Goal: Task Accomplishment & Management: Complete application form

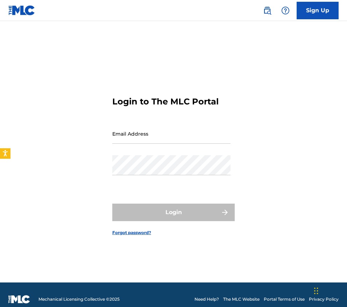
click at [162, 136] on input "Email Address" at bounding box center [171, 134] width 118 height 20
click at [185, 131] on input "Email Address" at bounding box center [171, 134] width 118 height 20
click at [152, 138] on input "Email Address" at bounding box center [171, 134] width 118 height 20
type input "[EMAIL_ADDRESS][DOMAIN_NAME]"
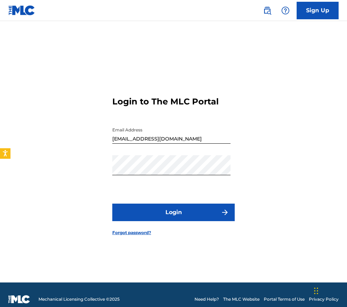
click at [173, 212] on button "Login" at bounding box center [173, 212] width 123 height 18
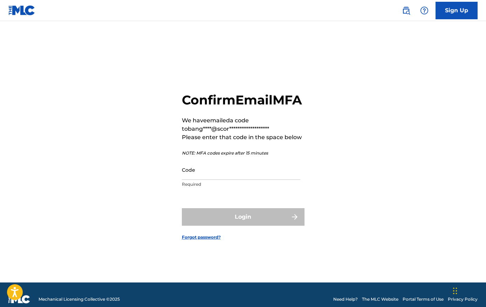
click at [203, 187] on p "Required" at bounding box center [241, 184] width 118 height 6
click at [203, 180] on input "Code" at bounding box center [241, 170] width 118 height 20
paste input "991612"
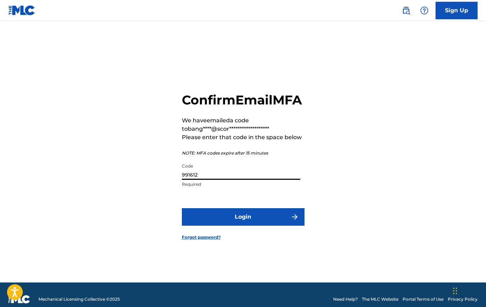
type input "991612"
click at [221, 221] on button "Login" at bounding box center [243, 217] width 123 height 18
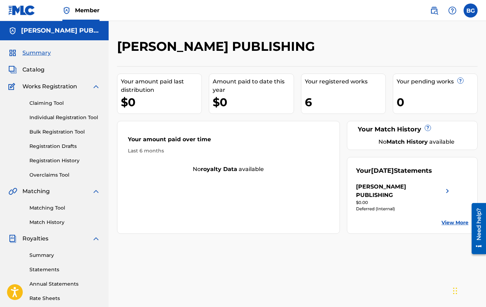
click at [60, 85] on span "Works Registration" at bounding box center [49, 86] width 55 height 8
click at [90, 84] on div "Works Registration" at bounding box center [54, 86] width 92 height 8
click at [47, 105] on link "Claiming Tool" at bounding box center [64, 102] width 71 height 7
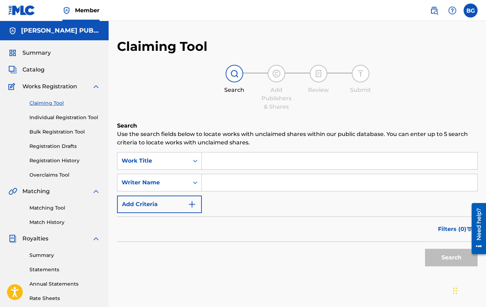
click at [47, 89] on span "Works Registration" at bounding box center [49, 86] width 55 height 8
click at [38, 86] on span "Works Registration" at bounding box center [49, 86] width 55 height 8
click at [50, 88] on span "Works Registration" at bounding box center [49, 86] width 55 height 8
click at [34, 69] on span "Catalog" at bounding box center [33, 69] width 22 height 8
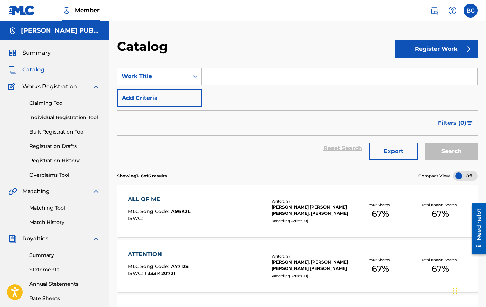
click at [347, 42] on button "Register Work" at bounding box center [435, 49] width 83 height 18
click at [347, 45] on button "Register Work" at bounding box center [435, 49] width 83 height 18
click at [347, 68] on link "Individual" at bounding box center [435, 71] width 83 height 17
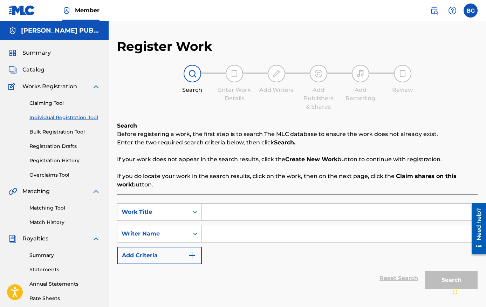
click at [245, 220] on div "Search Form" at bounding box center [340, 212] width 276 height 18
click at [248, 200] on div "SearchWithCriteria7063b3e0-d5a7-47f3-bd34-4ffdf5d8526b Work Title SearchWithCri…" at bounding box center [297, 251] width 360 height 115
click at [246, 208] on input "Search Form" at bounding box center [339, 211] width 275 height 17
type input "All of Me (Raw Vocal Demo)"
click at [305, 233] on input "Search Form" at bounding box center [339, 233] width 275 height 17
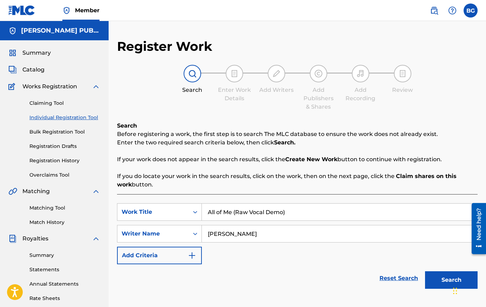
type input "[PERSON_NAME]"
click at [347, 276] on button "Search" at bounding box center [451, 280] width 53 height 18
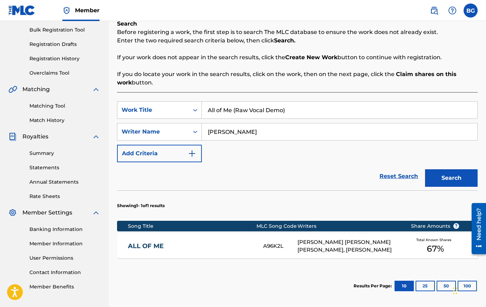
scroll to position [105, 0]
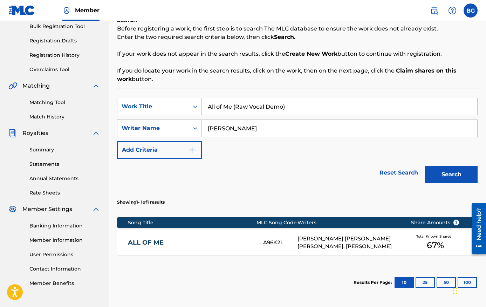
click at [276, 237] on div "ALL OF ME A96K2L [PERSON_NAME] [PERSON_NAME] [PERSON_NAME], [PERSON_NAME] Total…" at bounding box center [297, 242] width 360 height 25
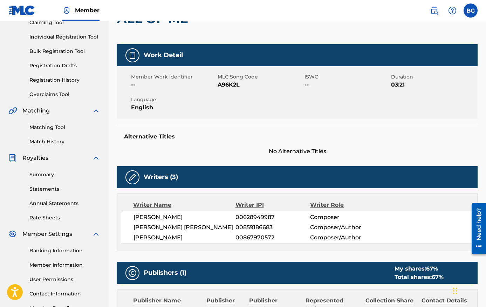
scroll to position [81, 0]
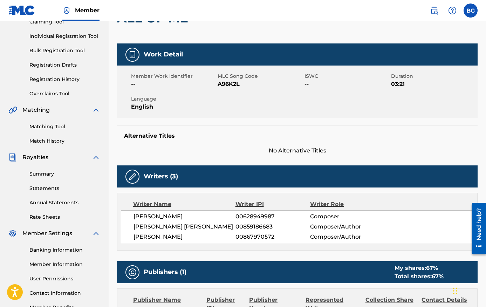
click at [261, 180] on div "Writers (3)" at bounding box center [297, 176] width 360 height 22
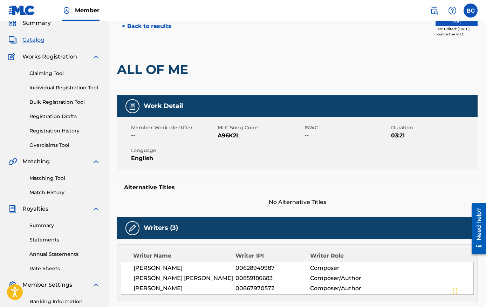
scroll to position [31, 0]
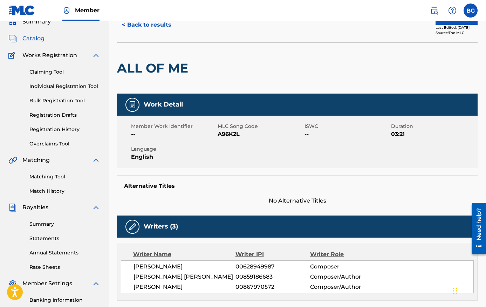
click at [174, 106] on h5 "Work Detail" at bounding box center [163, 105] width 39 height 8
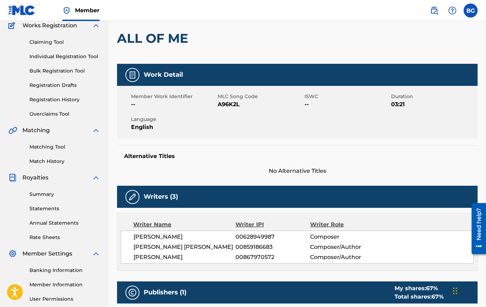
scroll to position [0, 0]
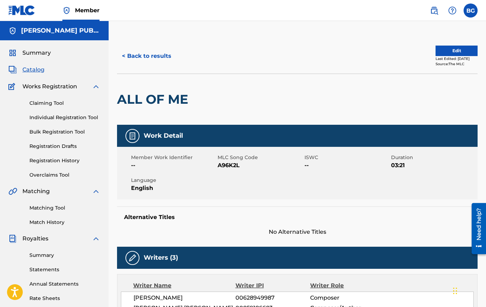
click at [140, 59] on button "< Back to results" at bounding box center [146, 56] width 59 height 18
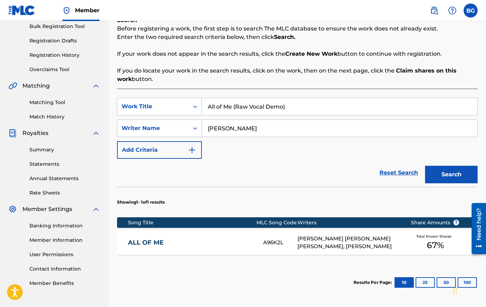
drag, startPoint x: 295, startPoint y: 102, endPoint x: 340, endPoint y: 124, distance: 51.2
click at [340, 124] on div "SearchWithCriteria7063b3e0-d5a7-47f3-bd34-4ffdf5d8526b Work Title All of Me (Ra…" at bounding box center [297, 128] width 360 height 61
type input "nightmare"
click at [347, 166] on button "Search" at bounding box center [451, 175] width 53 height 18
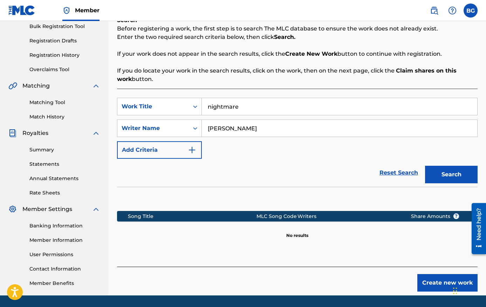
click at [347, 282] on button "Create new work" at bounding box center [447, 283] width 60 height 18
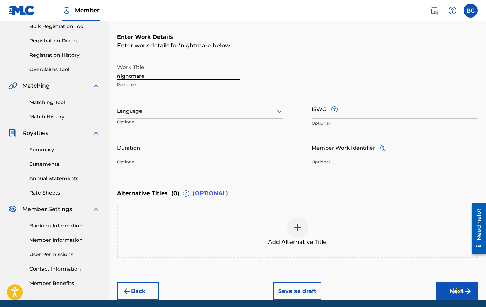
click at [118, 75] on input "nightmare" at bounding box center [178, 70] width 123 height 20
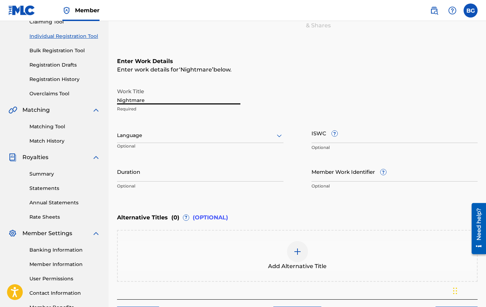
scroll to position [78, 0]
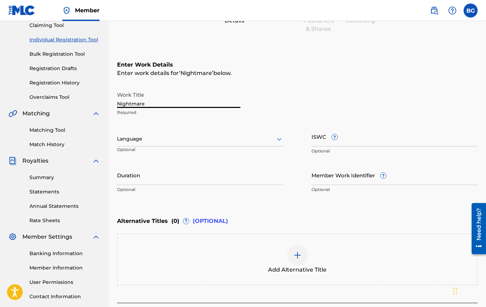
type input "Nightmare"
click at [153, 142] on div at bounding box center [200, 138] width 166 height 9
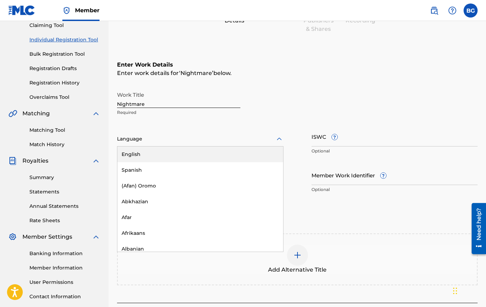
click at [153, 153] on div "English" at bounding box center [200, 154] width 166 height 16
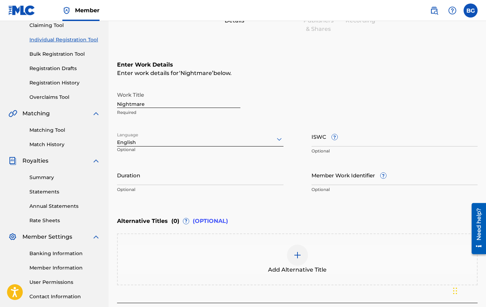
click at [157, 178] on input "Duration" at bounding box center [200, 175] width 166 height 20
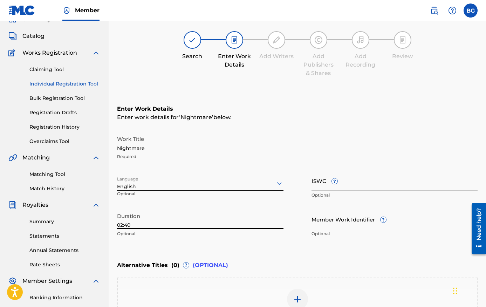
scroll to position [132, 0]
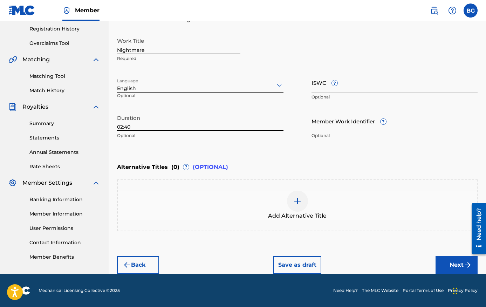
type input "02:40"
click at [347, 261] on div "Back Save as draft Next" at bounding box center [297, 261] width 360 height 25
click at [347, 262] on button "Next" at bounding box center [456, 265] width 42 height 18
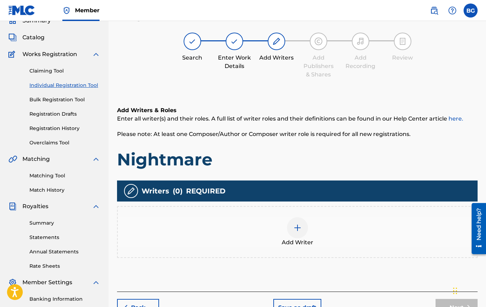
scroll to position [32, 0]
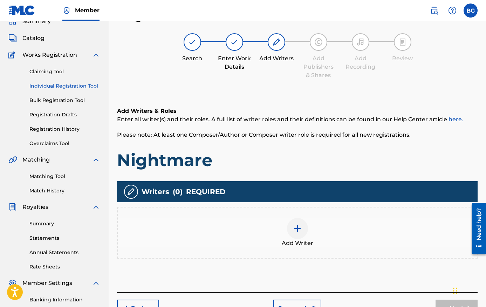
click at [311, 226] on div "Add Writer" at bounding box center [297, 232] width 359 height 29
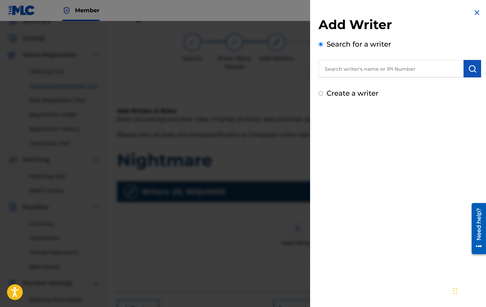
click at [346, 59] on div "Search for a writer" at bounding box center [399, 58] width 163 height 39
click at [347, 76] on input "text" at bounding box center [390, 69] width 145 height 18
click at [347, 84] on div "[PERSON_NAME]" at bounding box center [390, 88] width 145 height 21
type input "[PERSON_NAME]"
click at [347, 70] on button "submit" at bounding box center [472, 69] width 18 height 18
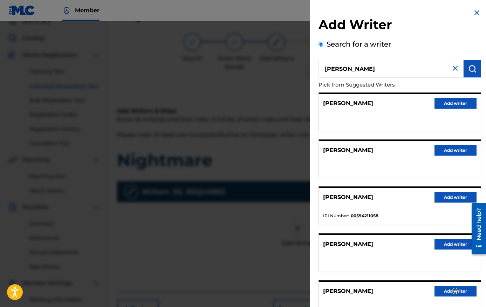
scroll to position [56, 0]
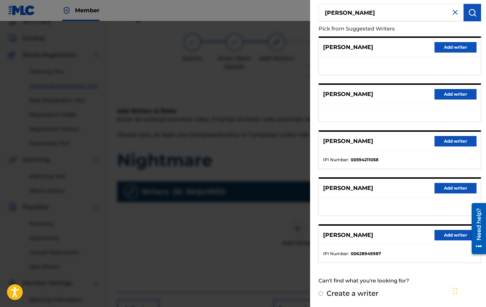
click at [347, 237] on button "Add writer" at bounding box center [455, 235] width 42 height 11
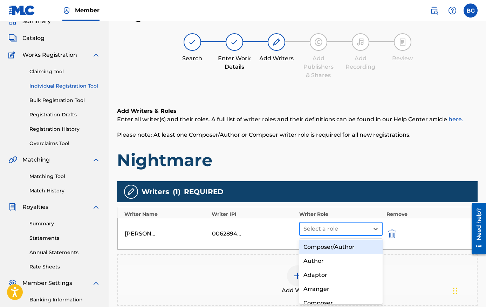
click at [346, 229] on div at bounding box center [334, 229] width 62 height 10
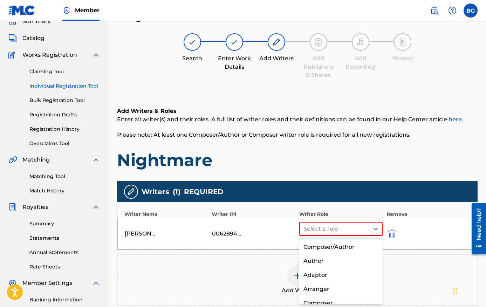
scroll to position [49, 0]
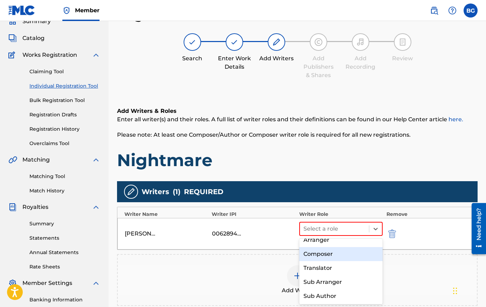
click at [340, 253] on div "Composer" at bounding box center [341, 254] width 84 height 14
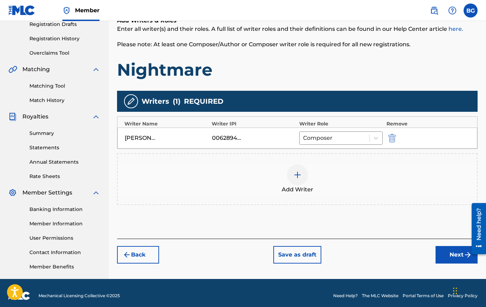
scroll to position [125, 0]
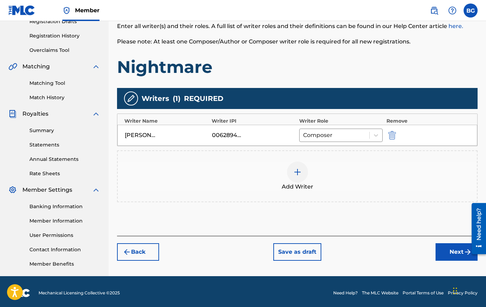
click at [298, 166] on div at bounding box center [297, 171] width 21 height 21
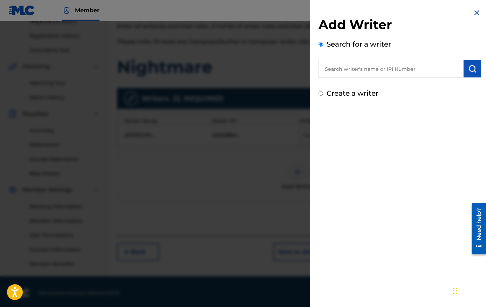
click at [347, 68] on input "text" at bounding box center [390, 69] width 145 height 18
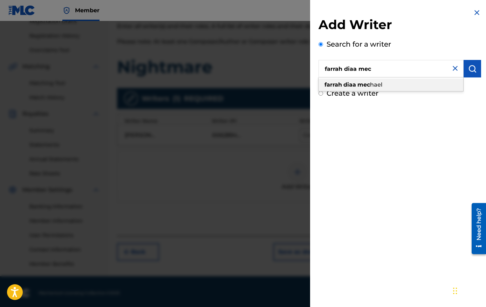
click at [347, 84] on strong "mec" at bounding box center [363, 84] width 13 height 7
type input "[PERSON_NAME] [PERSON_NAME]"
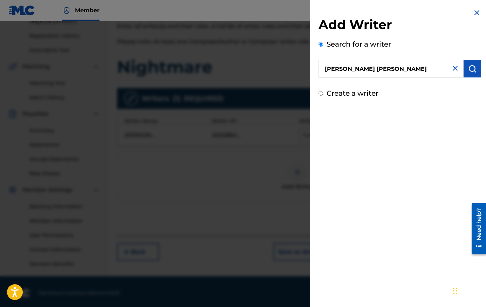
click at [347, 70] on img "submit" at bounding box center [472, 68] width 8 height 8
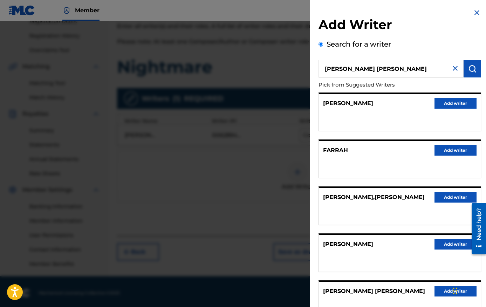
scroll to position [56, 0]
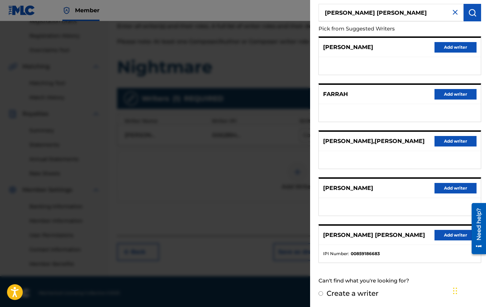
click at [347, 233] on button "Add writer" at bounding box center [455, 235] width 42 height 11
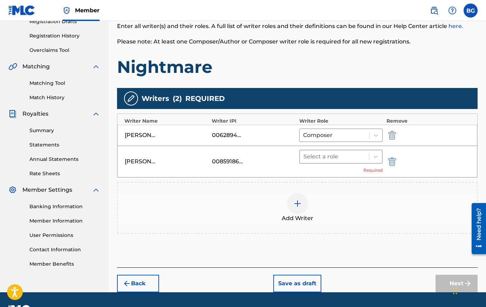
click at [338, 155] on div at bounding box center [334, 157] width 62 height 10
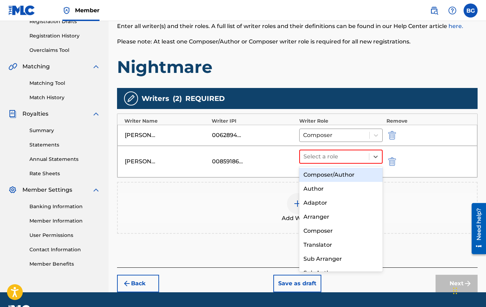
click at [340, 174] on div "Composer/Author" at bounding box center [341, 175] width 84 height 14
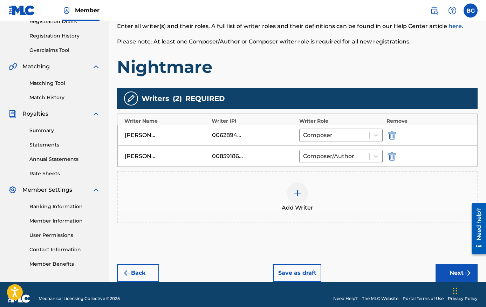
click at [291, 190] on div at bounding box center [297, 192] width 21 height 21
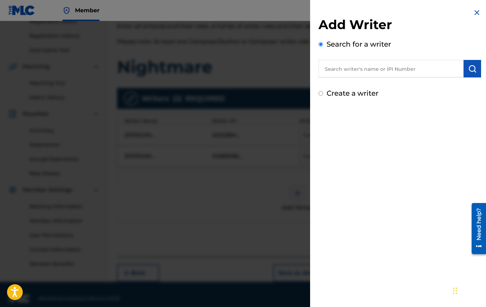
click at [347, 72] on input "text" at bounding box center [390, 69] width 145 height 18
type input "[PERSON_NAME]"
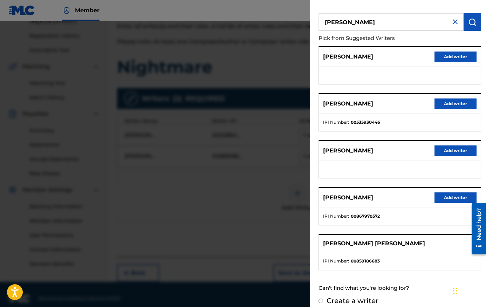
scroll to position [54, 0]
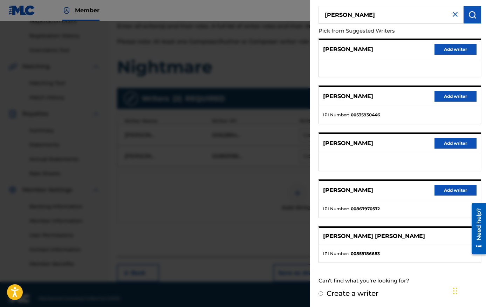
click at [347, 189] on button "Add writer" at bounding box center [455, 190] width 42 height 11
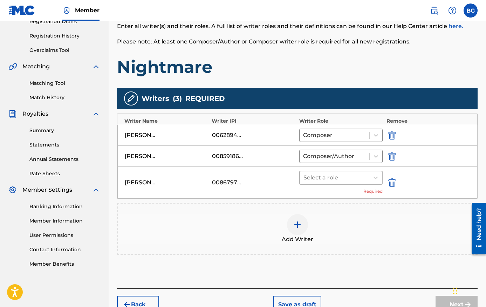
click at [347, 173] on div at bounding box center [334, 178] width 62 height 10
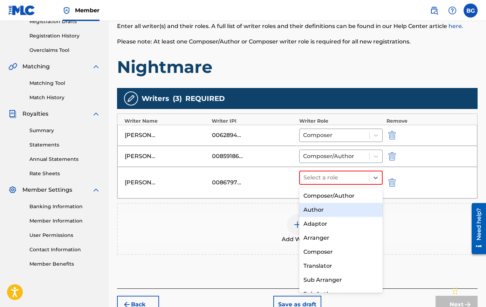
click at [347, 211] on div "Author" at bounding box center [341, 210] width 84 height 14
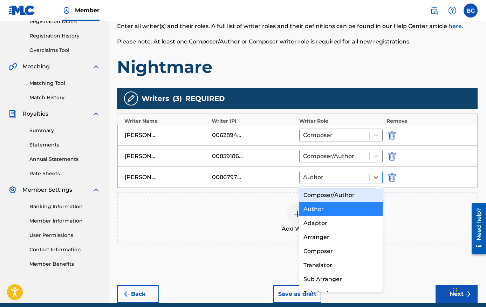
click at [347, 181] on div at bounding box center [334, 177] width 63 height 10
click at [347, 196] on div "Composer/Author" at bounding box center [341, 195] width 84 height 14
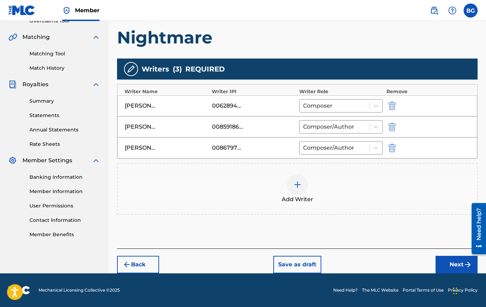
click at [347, 258] on button "Next" at bounding box center [456, 265] width 42 height 18
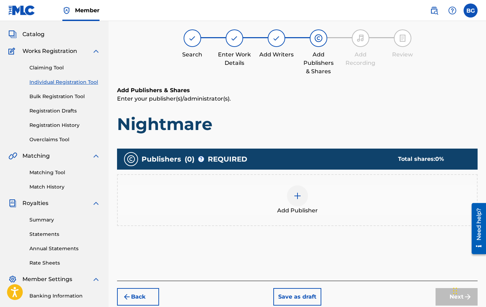
scroll to position [32, 0]
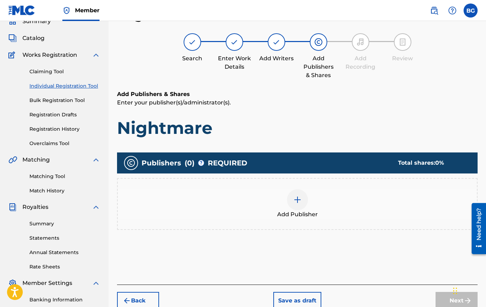
click at [288, 195] on div at bounding box center [297, 199] width 21 height 21
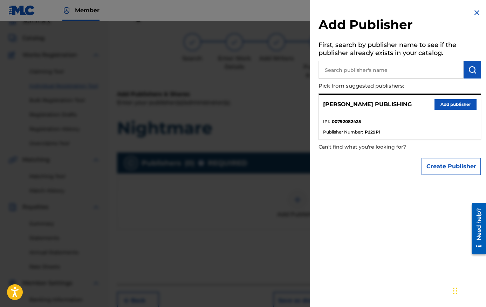
click at [347, 9] on img at bounding box center [476, 12] width 8 height 8
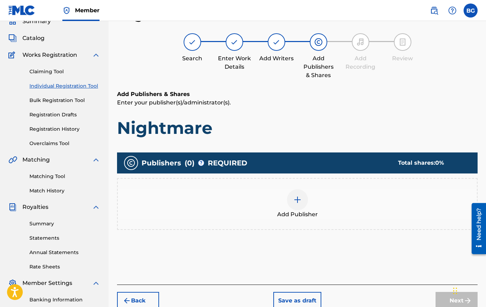
scroll to position [127, 0]
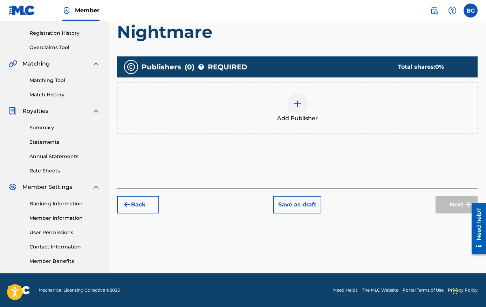
click at [148, 206] on button "Back" at bounding box center [138, 205] width 42 height 18
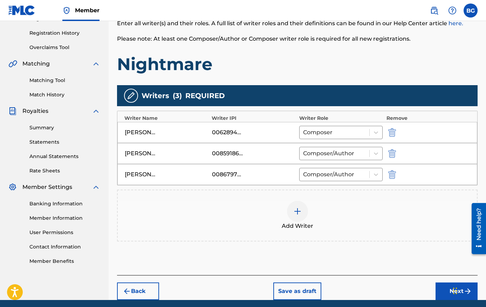
click at [347, 129] on img "submit" at bounding box center [392, 132] width 8 height 8
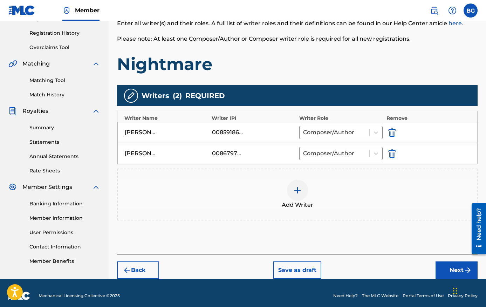
click at [295, 193] on img at bounding box center [297, 190] width 8 height 8
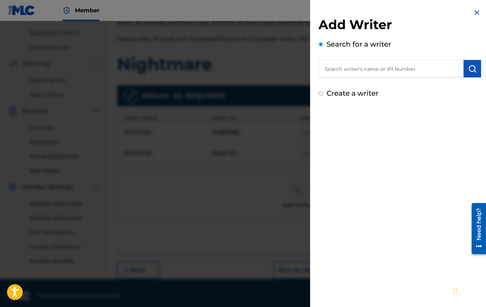
click at [347, 68] on input "text" at bounding box center [390, 69] width 145 height 18
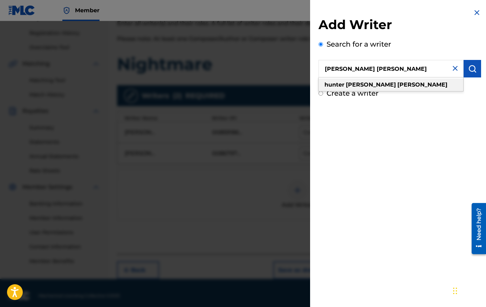
type input "[PERSON_NAME] [PERSON_NAME]"
click at [347, 85] on div "[PERSON_NAME] [PERSON_NAME]" at bounding box center [390, 84] width 145 height 13
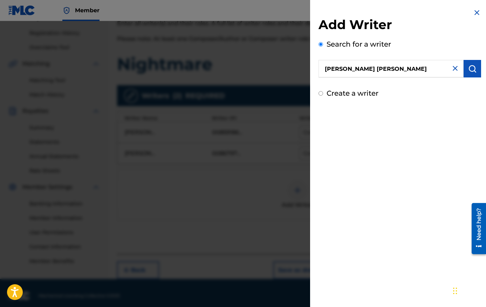
click at [347, 72] on button "submit" at bounding box center [472, 69] width 18 height 18
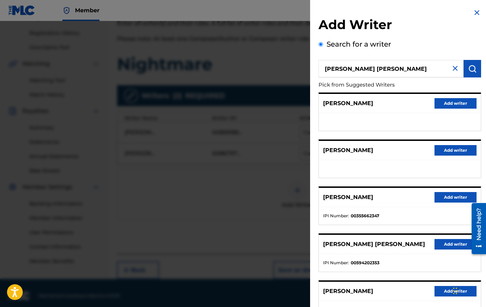
scroll to position [56, 0]
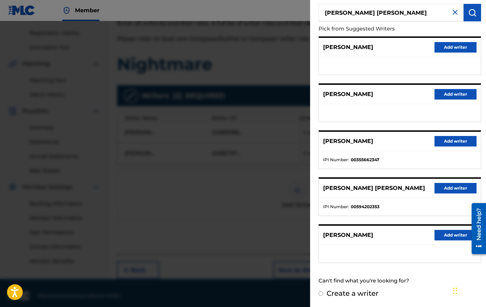
click at [347, 186] on div "[PERSON_NAME] [PERSON_NAME] Add writer" at bounding box center [400, 188] width 162 height 19
click at [347, 186] on button "Add writer" at bounding box center [455, 188] width 42 height 11
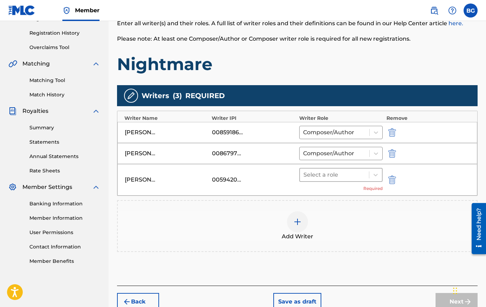
click at [347, 171] on div at bounding box center [334, 175] width 62 height 10
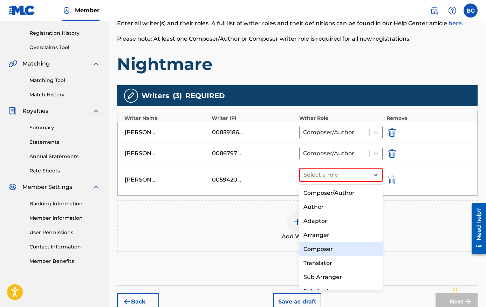
click at [332, 251] on div "Composer" at bounding box center [341, 249] width 84 height 14
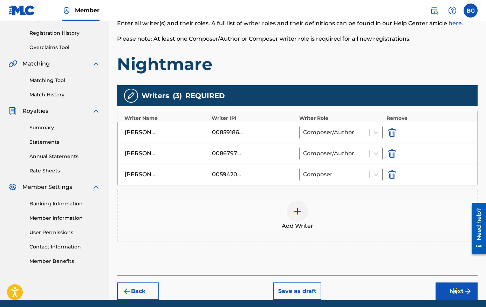
click at [347, 288] on div "Chat Widget" at bounding box center [468, 290] width 35 height 34
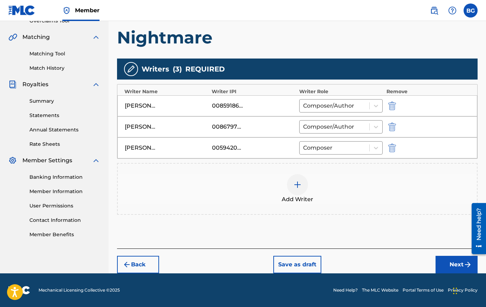
click at [347, 262] on button "Next" at bounding box center [456, 265] width 42 height 18
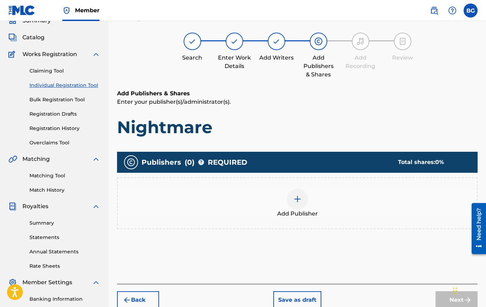
scroll to position [32, 0]
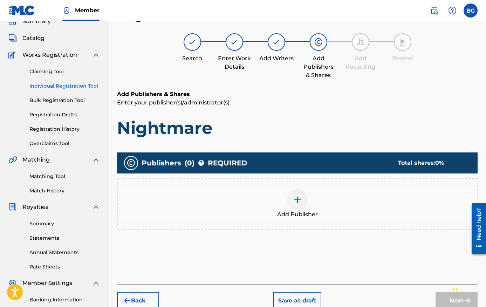
click at [290, 213] on span "Add Publisher" at bounding box center [297, 214] width 41 height 8
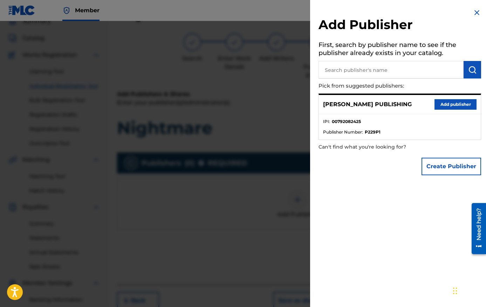
click at [347, 72] on input "text" at bounding box center [390, 70] width 145 height 18
click at [347, 103] on button "Add publisher" at bounding box center [455, 104] width 42 height 11
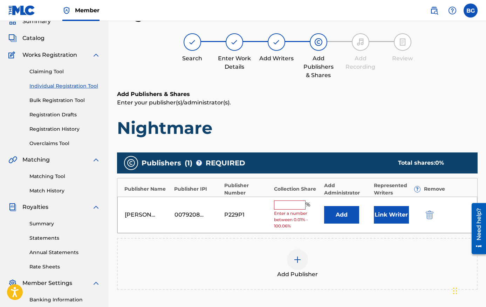
click at [282, 205] on input "text" at bounding box center [290, 204] width 32 height 9
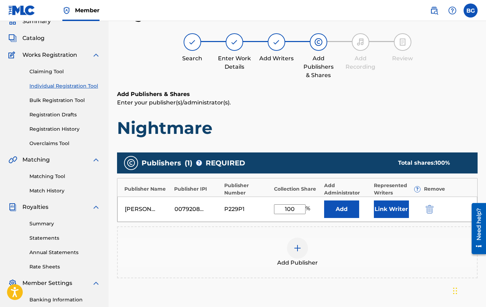
type input "100"
click at [347, 204] on button "Link Writer" at bounding box center [391, 209] width 35 height 18
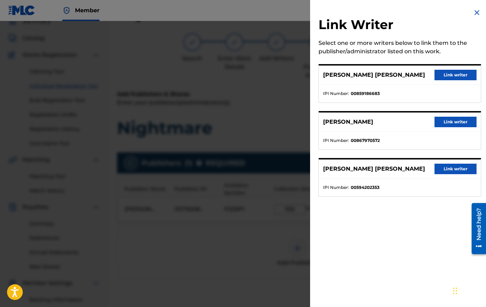
click at [347, 121] on button "Link writer" at bounding box center [455, 122] width 42 height 11
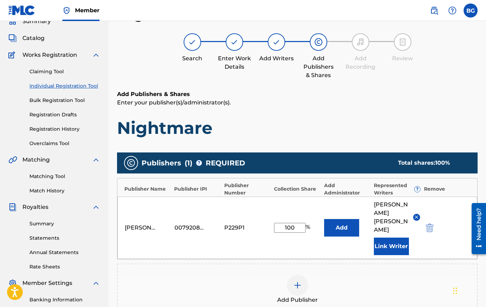
click at [347, 242] on button "Link Writer" at bounding box center [391, 246] width 35 height 18
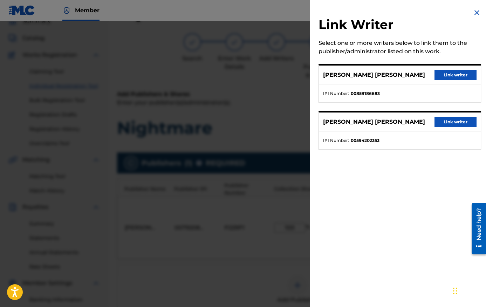
click at [347, 73] on button "Link writer" at bounding box center [455, 75] width 42 height 11
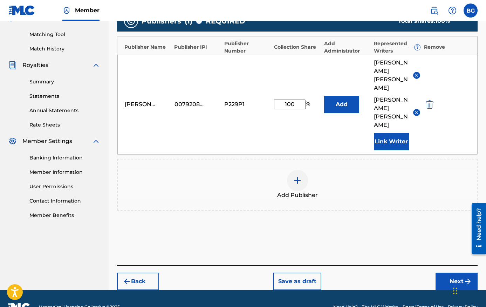
click at [347, 272] on button "Next" at bounding box center [456, 281] width 42 height 18
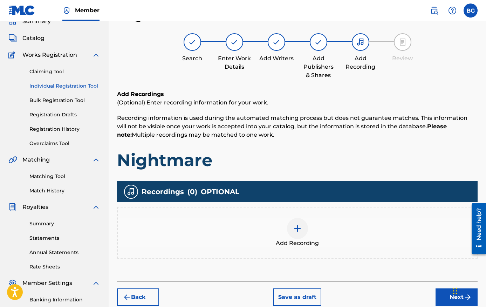
click at [298, 231] on img at bounding box center [297, 228] width 8 height 8
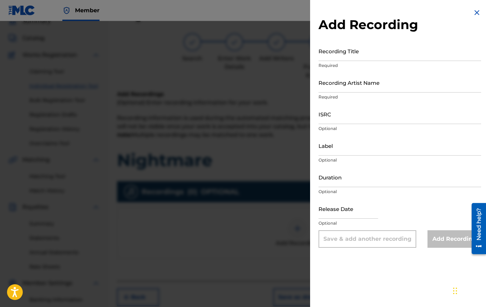
click at [347, 58] on input "Recording Title" at bounding box center [399, 51] width 163 height 20
type input "Nightmare"
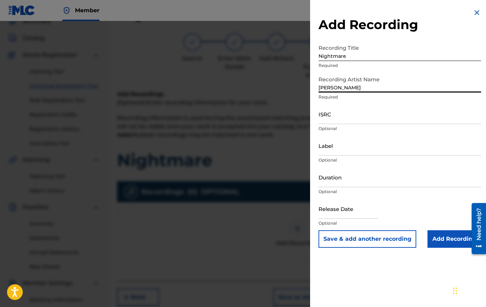
type input "[PERSON_NAME]"
paste input "QT5JD2500007"
type input "QT5JD2500007"
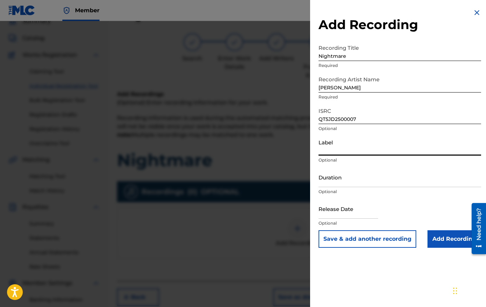
click at [347, 151] on input "Label" at bounding box center [399, 146] width 163 height 20
type input "AngelSound Records LLC"
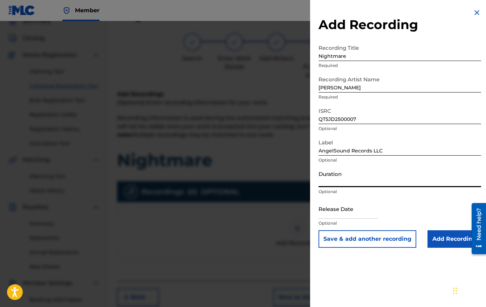
click at [347, 182] on input "Duration" at bounding box center [399, 177] width 163 height 20
type input "02:40"
click at [347, 212] on input "text" at bounding box center [348, 209] width 60 height 20
select select "8"
select select "2025"
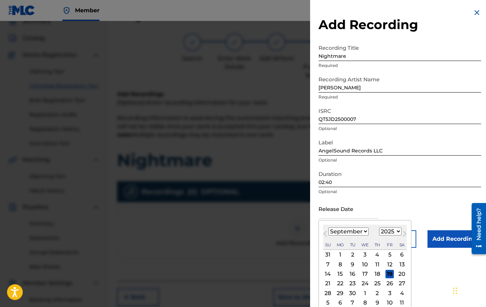
type input "[DATE]"
click at [347, 233] on span "Next Month" at bounding box center [404, 234] width 0 height 11
select select "9"
click at [347, 280] on div "25" at bounding box center [401, 283] width 8 height 8
type input "[DATE]"
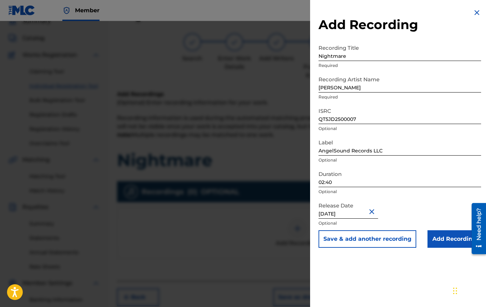
click at [347, 246] on input "Add Recording" at bounding box center [454, 239] width 54 height 18
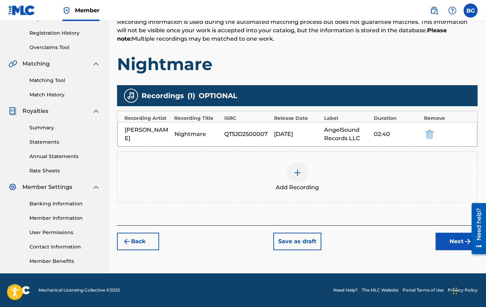
click at [347, 242] on img "submit" at bounding box center [467, 241] width 8 height 8
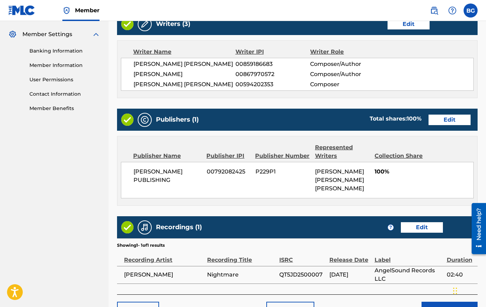
scroll to position [333, 0]
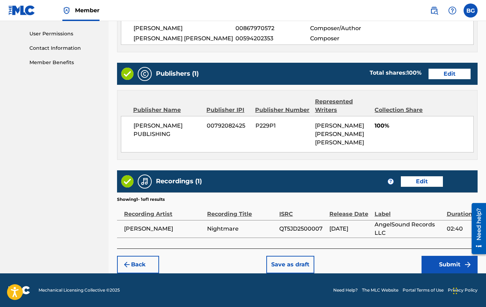
click at [347, 263] on button "Submit" at bounding box center [449, 265] width 56 height 18
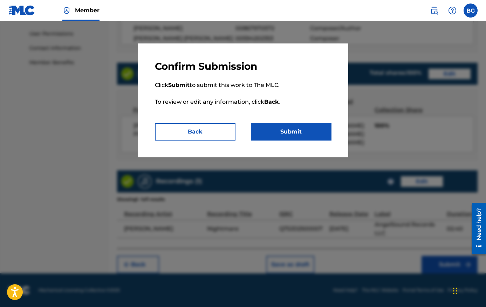
click at [299, 130] on button "Submit" at bounding box center [291, 132] width 81 height 18
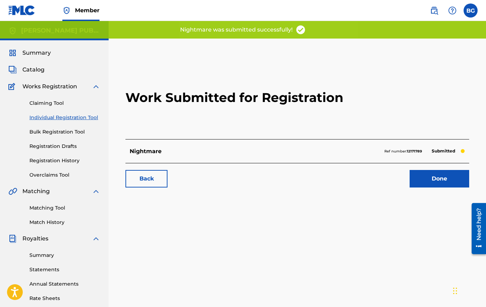
click at [347, 172] on link "Done" at bounding box center [439, 179] width 60 height 18
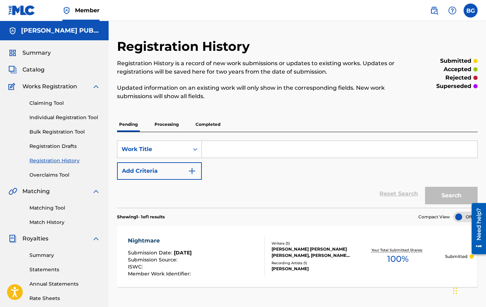
click at [272, 147] on input "Search Form" at bounding box center [339, 149] width 275 height 17
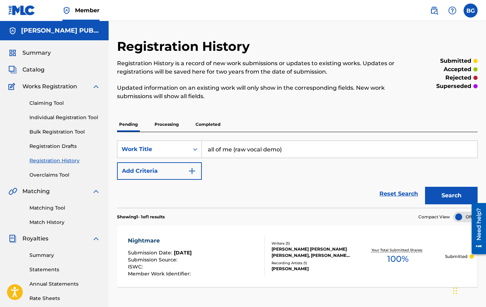
type input "all of me (raw vocal demo)"
click at [347, 187] on button "Search" at bounding box center [451, 196] width 53 height 18
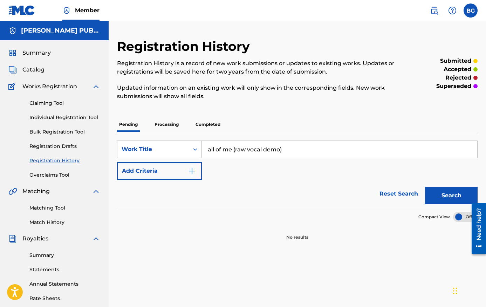
click at [33, 71] on span "Catalog" at bounding box center [33, 69] width 22 height 8
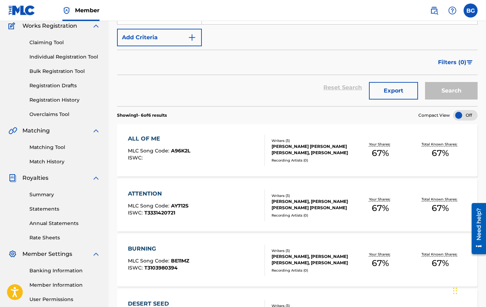
scroll to position [67, 0]
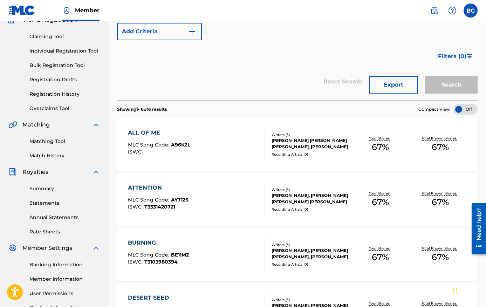
click at [347, 146] on div "Total Known Shares: 67 %" at bounding box center [440, 144] width 60 height 21
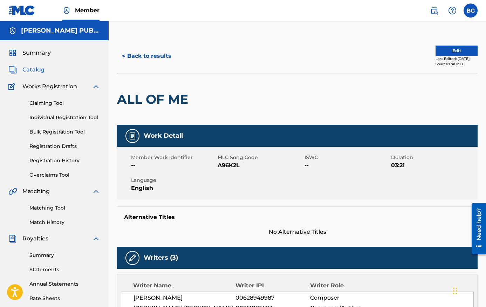
click at [347, 46] on button "Edit" at bounding box center [456, 51] width 42 height 11
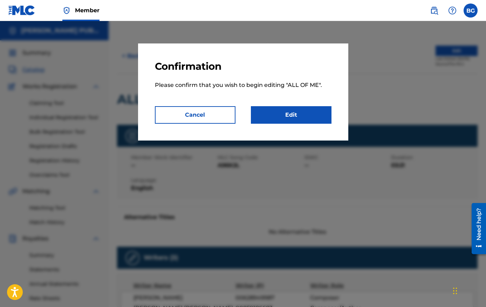
click at [276, 112] on link "Edit" at bounding box center [291, 115] width 81 height 18
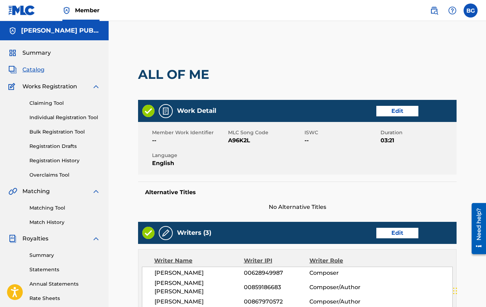
click at [347, 112] on link "Edit" at bounding box center [397, 111] width 42 height 11
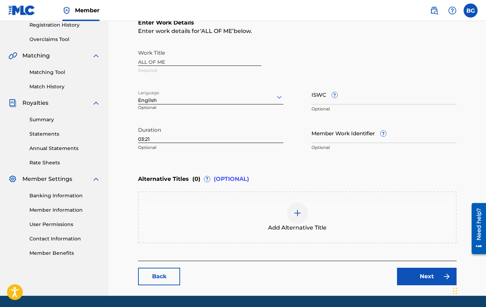
scroll to position [158, 0]
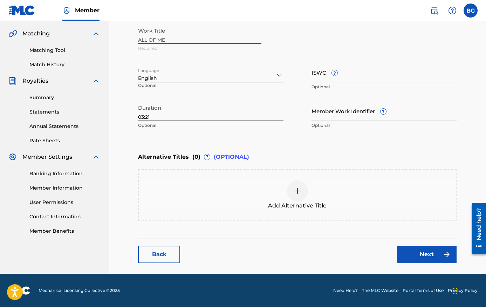
click at [289, 182] on div "Add Alternative Title" at bounding box center [297, 194] width 317 height 29
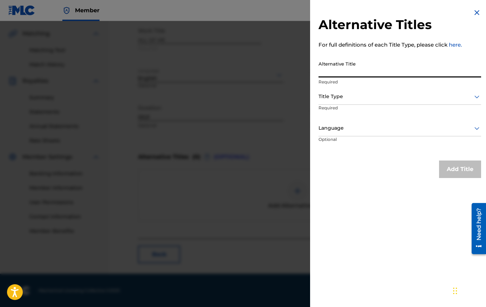
click at [347, 64] on input "Alternative Title" at bounding box center [399, 67] width 163 height 20
type input "All of Me (Raw Vocal Demo)"
click at [347, 100] on div at bounding box center [399, 96] width 163 height 9
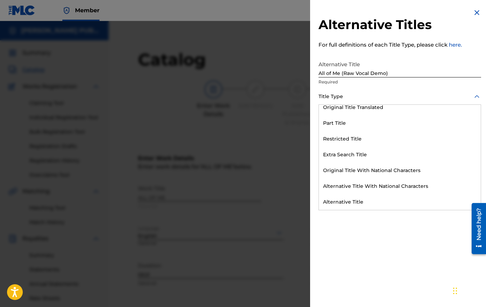
scroll to position [0, 0]
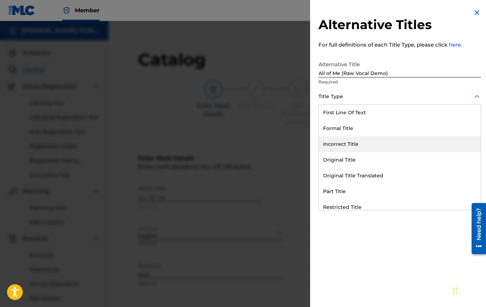
click at [347, 88] on div "Alternative Title All of Me (Raw Vocal Demo) Required" at bounding box center [399, 73] width 163 height 32
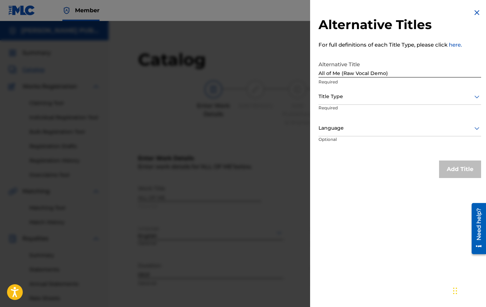
click at [347, 13] on img at bounding box center [476, 12] width 8 height 8
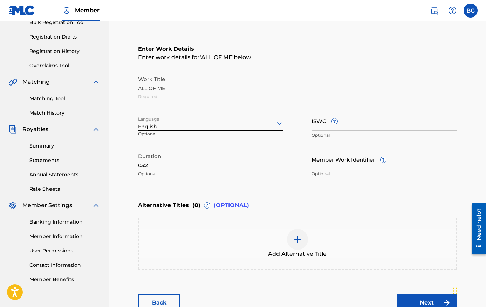
scroll to position [158, 0]
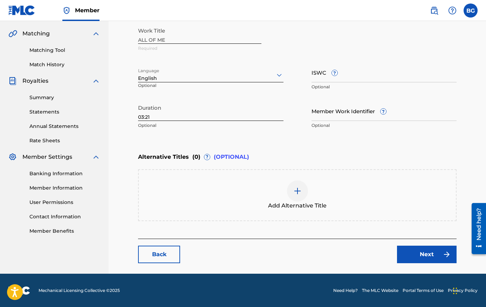
click at [160, 256] on link "Back" at bounding box center [159, 255] width 42 height 18
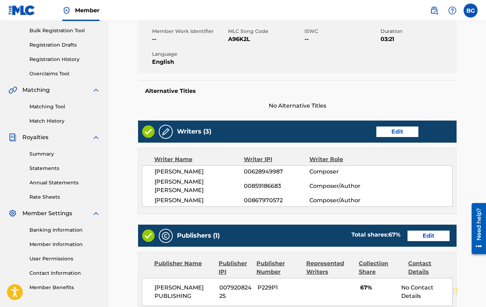
scroll to position [264, 0]
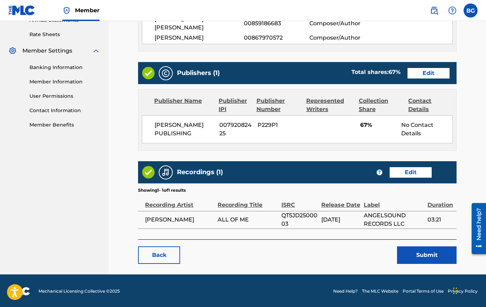
click at [153, 255] on link "Back" at bounding box center [159, 255] width 42 height 18
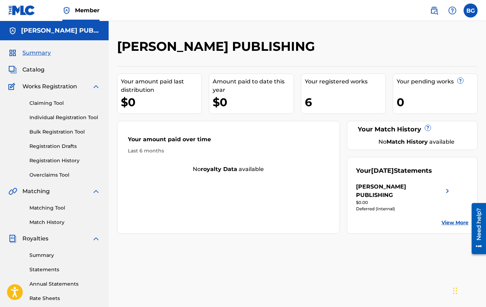
click at [47, 85] on span "Works Registration" at bounding box center [49, 86] width 55 height 8
click at [36, 70] on span "Catalog" at bounding box center [33, 69] width 22 height 8
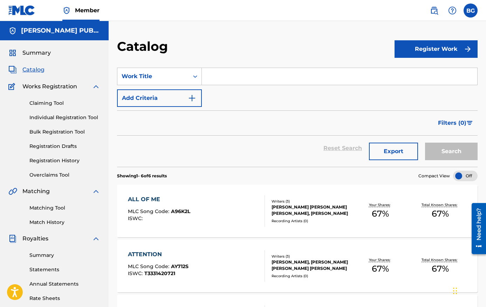
click at [347, 58] on div "Register Work" at bounding box center [435, 49] width 83 height 21
click at [347, 50] on button "Register Work" at bounding box center [435, 49] width 83 height 18
click at [347, 76] on link "Individual" at bounding box center [435, 71] width 83 height 17
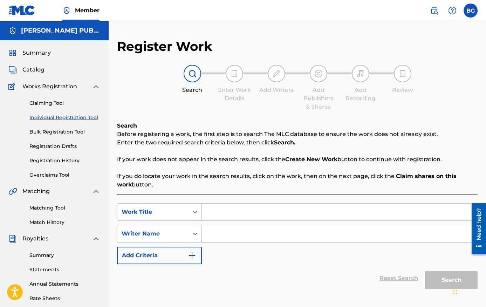
click at [223, 213] on input "Search Form" at bounding box center [339, 211] width 275 height 17
type input "all of me (Raw vocal demo)"
click at [340, 231] on input "Search Form" at bounding box center [339, 233] width 275 height 17
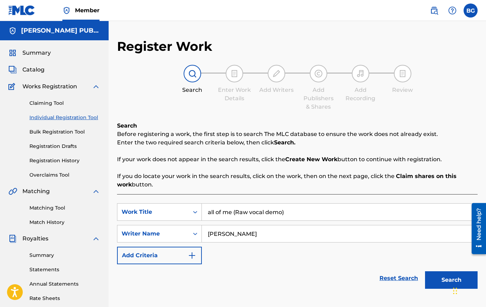
type input "[PERSON_NAME]"
click at [347, 276] on button "Search" at bounding box center [451, 280] width 53 height 18
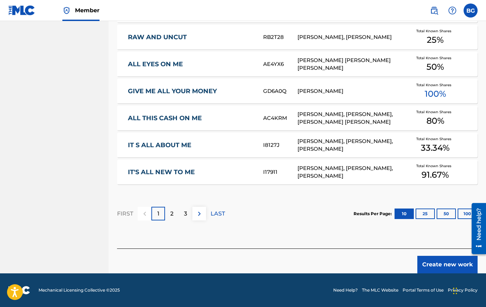
click at [347, 260] on button "Create new work" at bounding box center [447, 265] width 60 height 18
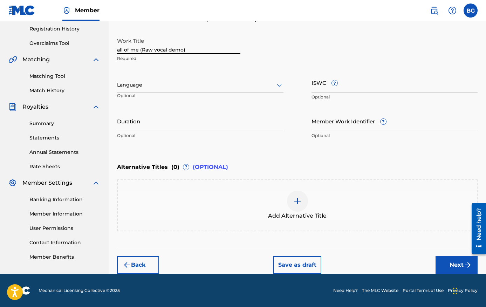
drag, startPoint x: 137, startPoint y: 48, endPoint x: 95, endPoint y: 48, distance: 42.7
click at [95, 48] on main "[PERSON_NAME] PUBLISHING Summary Catalog Works Registration Claiming Tool Indiv…" at bounding box center [243, 81] width 486 height 384
click at [158, 49] on input "All of Me (Raw vocal demo)" at bounding box center [178, 44] width 123 height 20
click at [172, 47] on input "All of Me (Raw Vocal demo)" at bounding box center [178, 44] width 123 height 20
type input "All of Me (Raw Vocal Demo)"
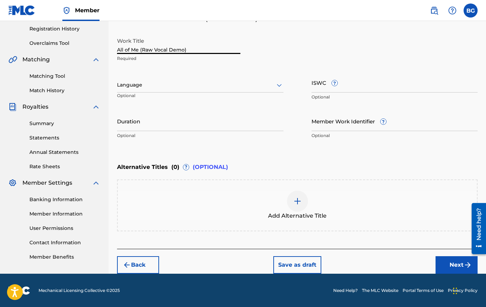
click at [172, 112] on input "Duration" at bounding box center [200, 121] width 166 height 20
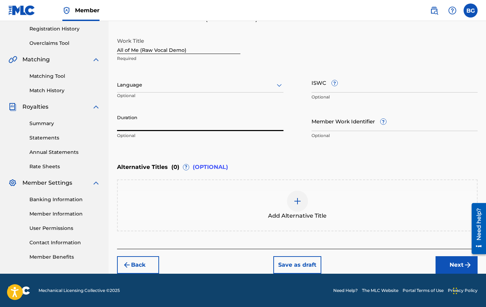
click at [172, 118] on input "Duration" at bounding box center [200, 121] width 166 height 20
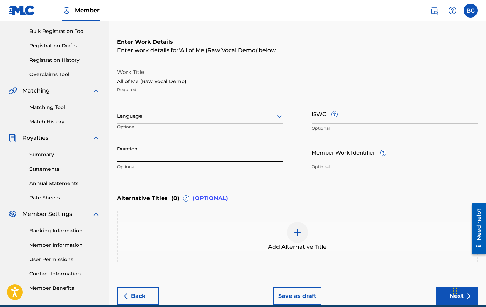
scroll to position [98, 0]
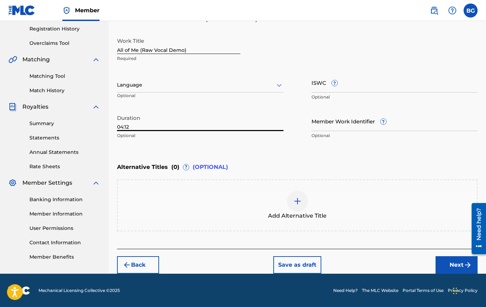
type input "04:12"
click at [347, 256] on button "Next" at bounding box center [456, 265] width 42 height 18
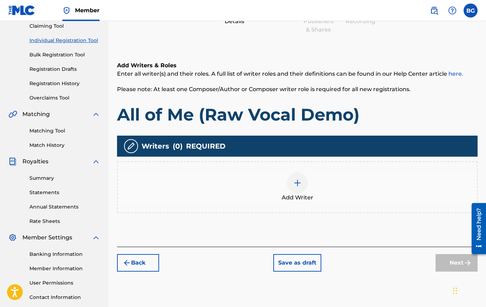
scroll to position [32, 0]
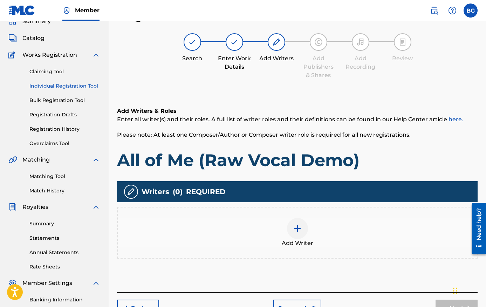
click at [294, 237] on div at bounding box center [297, 228] width 21 height 21
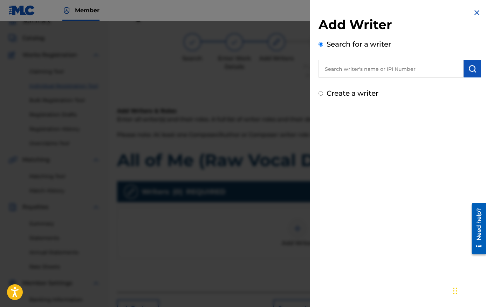
click at [347, 74] on input "text" at bounding box center [390, 69] width 145 height 18
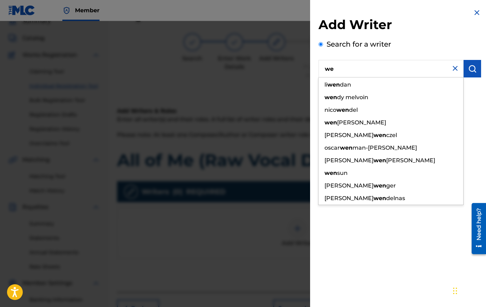
type input "w"
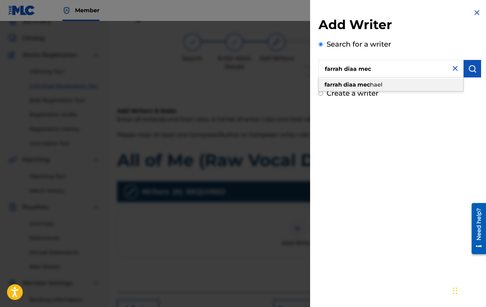
click at [347, 84] on strong "mec" at bounding box center [363, 84] width 13 height 7
type input "[PERSON_NAME] [PERSON_NAME]"
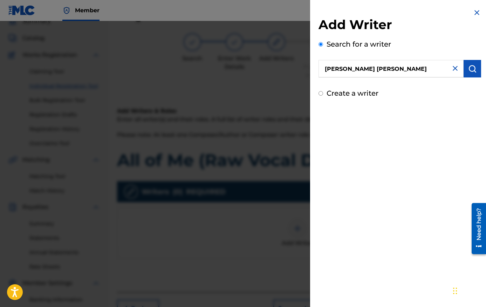
click at [347, 71] on img "submit" at bounding box center [472, 68] width 8 height 8
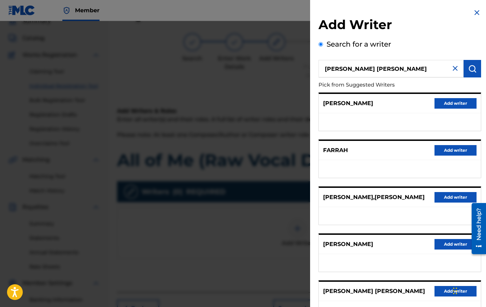
scroll to position [56, 0]
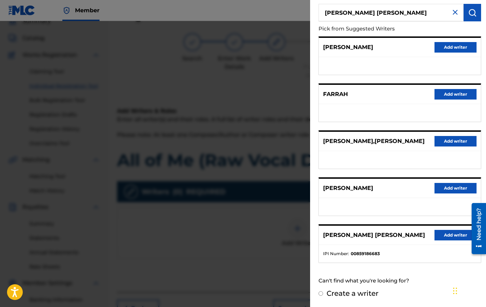
click at [347, 235] on button "Add writer" at bounding box center [455, 235] width 42 height 11
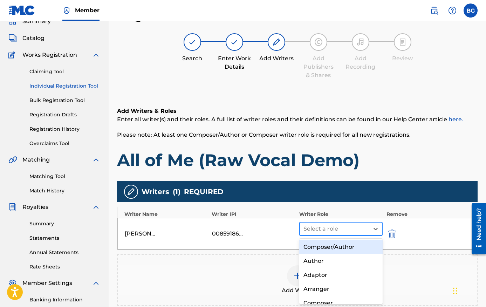
click at [347, 230] on div at bounding box center [334, 229] width 62 height 10
click at [345, 248] on div "Composer/Author" at bounding box center [341, 247] width 84 height 14
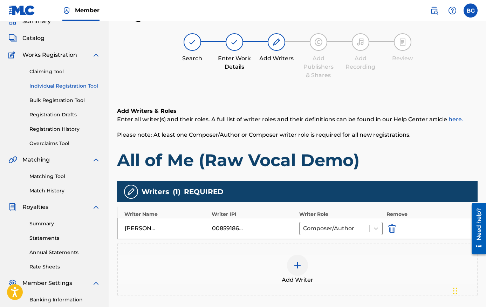
click at [287, 266] on div at bounding box center [297, 265] width 21 height 21
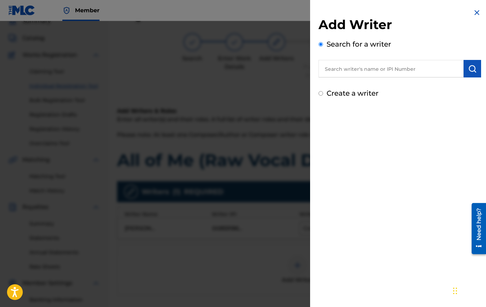
click at [347, 73] on input "text" at bounding box center [390, 69] width 145 height 18
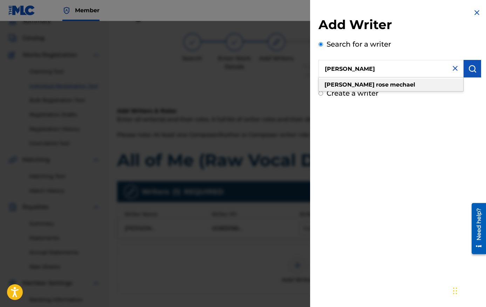
type input "[PERSON_NAME]"
click at [347, 84] on div "[PERSON_NAME]" at bounding box center [390, 84] width 145 height 13
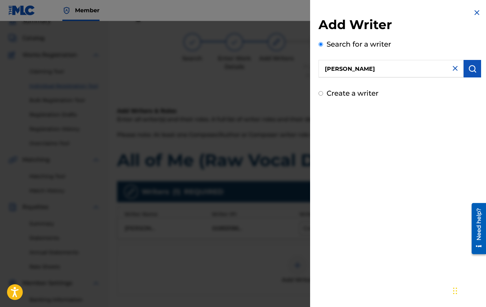
click at [347, 66] on button "submit" at bounding box center [472, 69] width 18 height 18
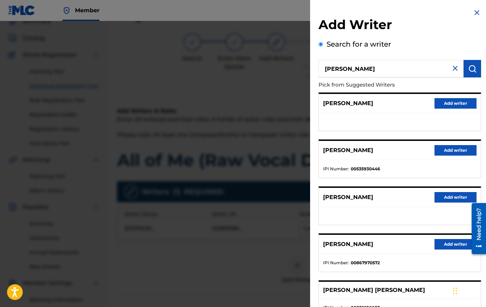
scroll to position [54, 0]
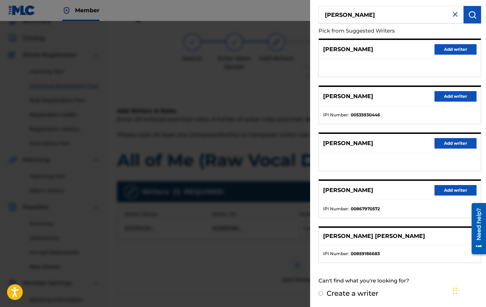
click at [347, 194] on button "Add writer" at bounding box center [455, 190] width 42 height 11
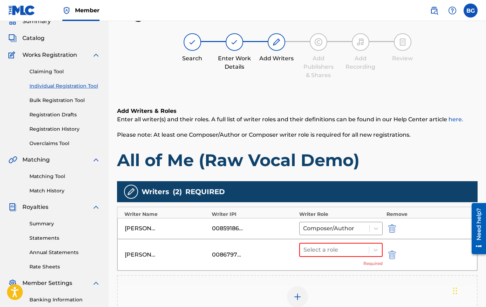
click at [342, 240] on div "[PERSON_NAME] 00867970572 Select a role Required" at bounding box center [297, 255] width 360 height 32
click at [342, 246] on div at bounding box center [334, 250] width 62 height 10
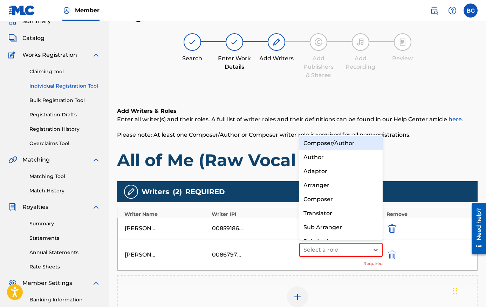
click at [343, 143] on div "Composer/Author" at bounding box center [341, 143] width 84 height 14
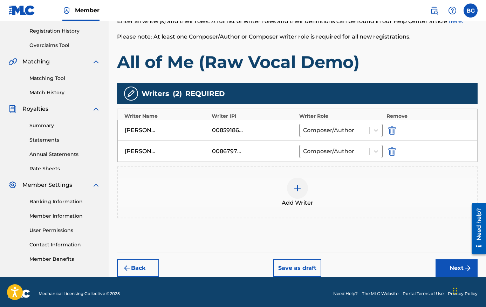
scroll to position [133, 0]
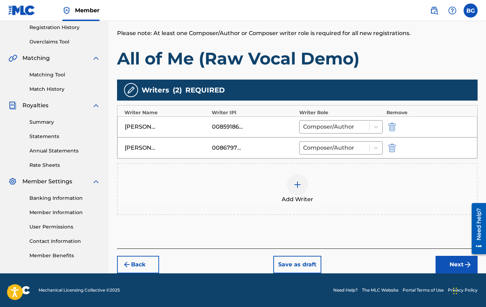
click at [302, 179] on div at bounding box center [297, 184] width 21 height 21
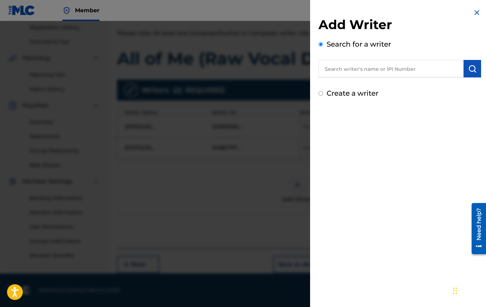
click at [347, 67] on input "text" at bounding box center [390, 69] width 145 height 18
drag, startPoint x: 359, startPoint y: 66, endPoint x: 454, endPoint y: 70, distance: 95.0
click at [347, 70] on div "[PERSON_NAME] an" at bounding box center [399, 69] width 163 height 18
type input "[PERSON_NAME]"
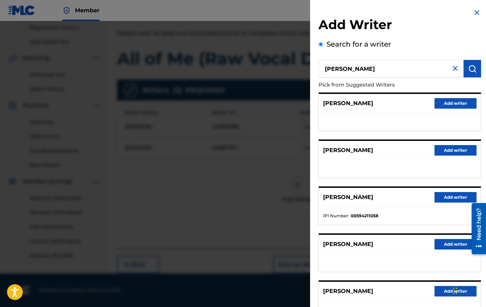
scroll to position [56, 0]
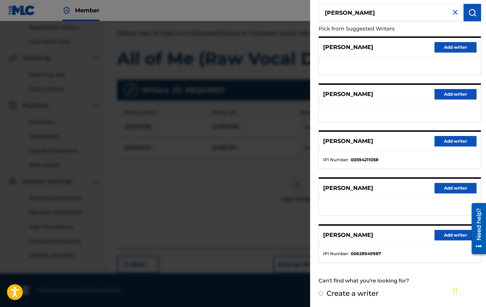
click at [347, 231] on button "Add writer" at bounding box center [455, 235] width 42 height 11
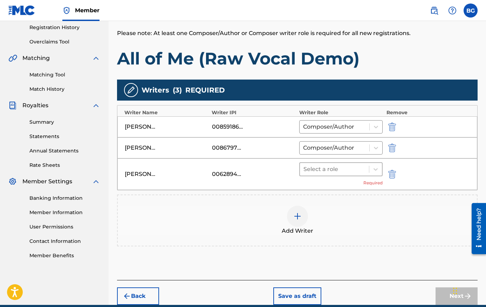
click at [318, 167] on div at bounding box center [334, 169] width 62 height 10
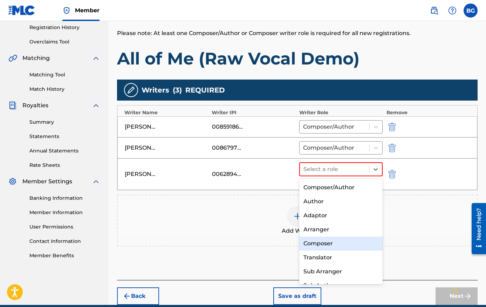
click at [329, 240] on div "Composer" at bounding box center [341, 243] width 84 height 14
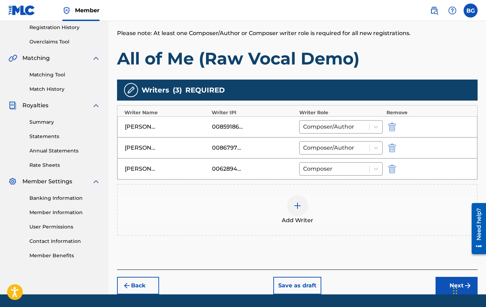
click at [347, 288] on button "Next" at bounding box center [456, 286] width 42 height 18
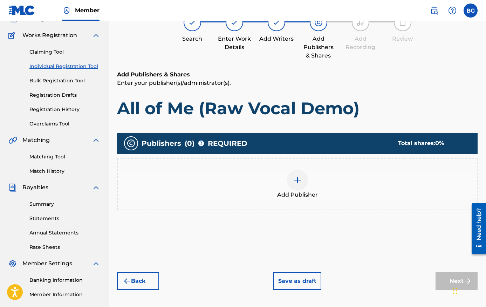
scroll to position [32, 0]
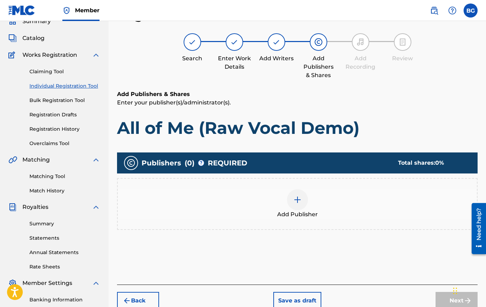
click at [273, 188] on div "Add Publisher" at bounding box center [297, 204] width 360 height 52
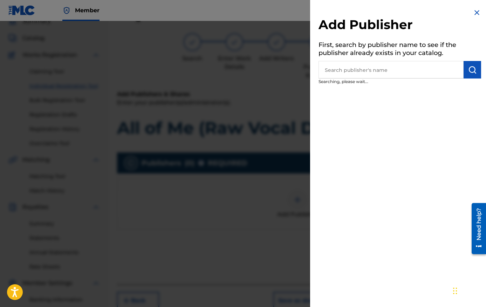
click at [347, 64] on input "text" at bounding box center [390, 70] width 145 height 18
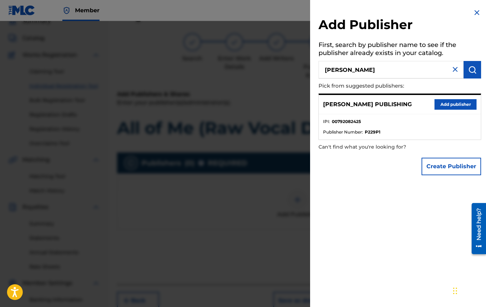
type input "[PERSON_NAME]"
click at [347, 70] on input "[PERSON_NAME]" at bounding box center [390, 70] width 145 height 18
click at [347, 109] on button "Add publisher" at bounding box center [455, 104] width 42 height 11
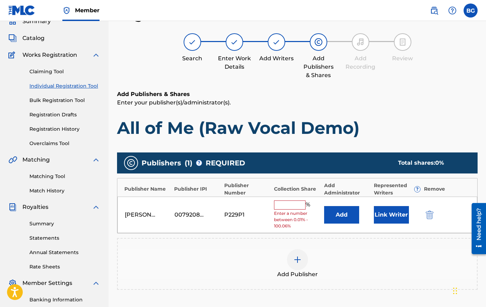
click at [292, 201] on input "text" at bounding box center [290, 204] width 32 height 9
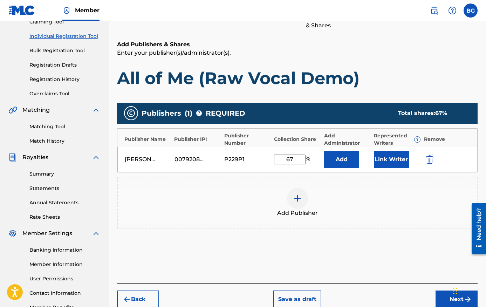
scroll to position [101, 0]
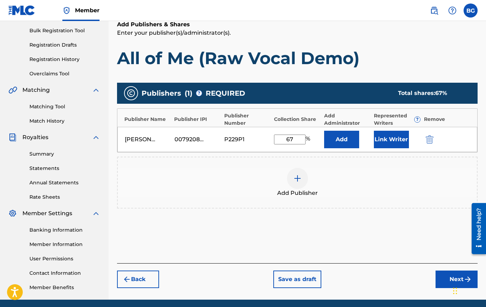
type input "67"
click at [347, 138] on button "Link Writer" at bounding box center [391, 140] width 35 height 18
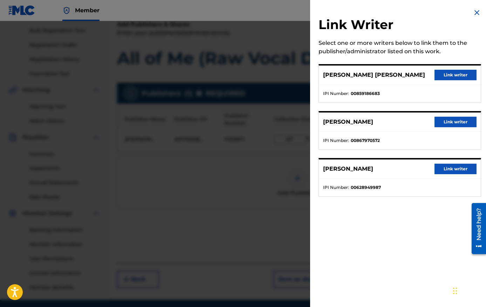
click at [347, 119] on button "Link writer" at bounding box center [455, 122] width 42 height 11
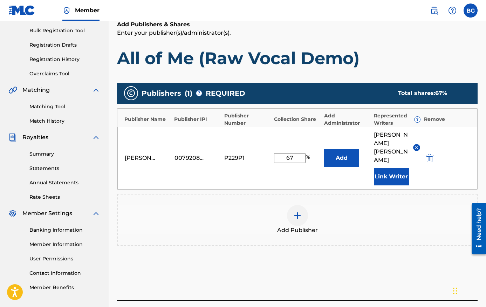
click at [347, 175] on button "Link Writer" at bounding box center [391, 177] width 35 height 18
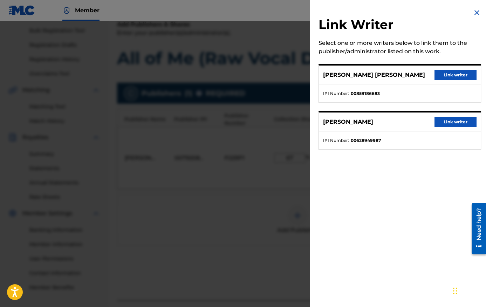
click at [347, 75] on button "Link writer" at bounding box center [455, 75] width 42 height 11
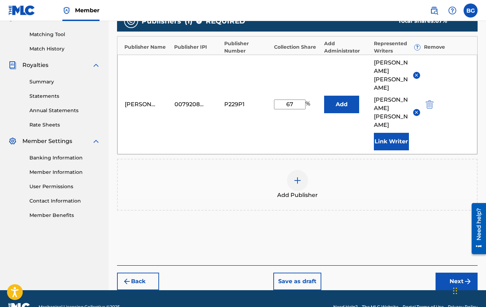
click at [347, 272] on button "Next" at bounding box center [456, 281] width 42 height 18
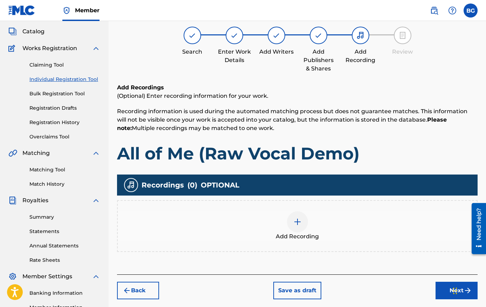
scroll to position [32, 0]
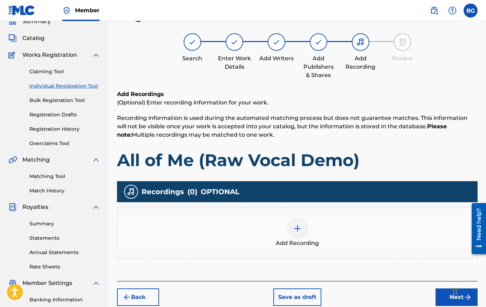
click at [294, 224] on img at bounding box center [297, 228] width 8 height 8
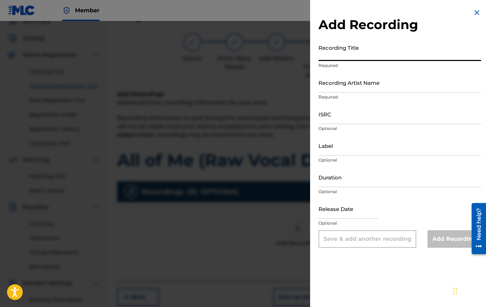
click at [347, 56] on input "Recording Title" at bounding box center [399, 51] width 163 height 20
type input "All of Me (Raw Vocal Demo)"
click at [347, 86] on input "Recording Artist Name" at bounding box center [399, 82] width 163 height 20
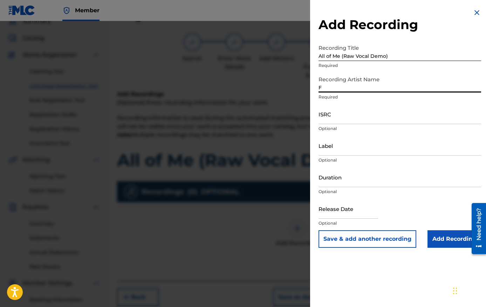
type input "[PERSON_NAME]"
click at [347, 115] on input "ISRC" at bounding box center [399, 114] width 163 height 20
paste input "QT5JD2500005"
type input "QT5JD2500005"
click at [347, 155] on div "Label Optional" at bounding box center [399, 152] width 163 height 32
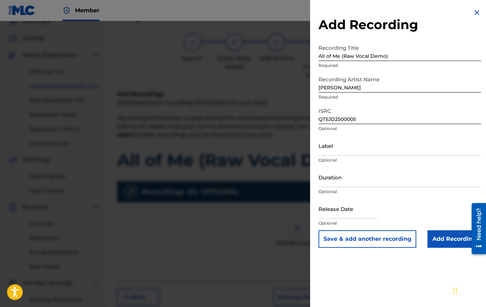
click at [347, 155] on input "Label" at bounding box center [399, 146] width 163 height 20
type input "AngelSound Records LLC"
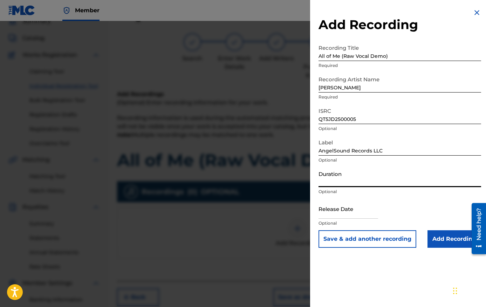
click at [347, 183] on input "Duration" at bounding box center [399, 177] width 163 height 20
type input "04:12"
select select "8"
select select "2025"
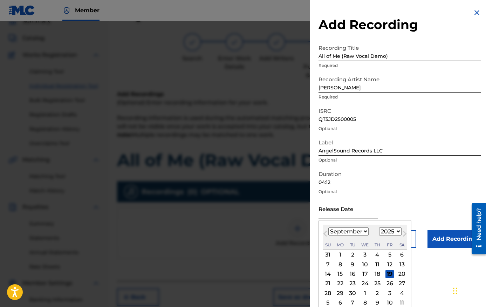
click at [347, 210] on input "text" at bounding box center [348, 209] width 60 height 20
type input "[DATE]"
select select "9"
click at [345, 216] on input "[DATE]" at bounding box center [348, 209] width 60 height 20
type input "[DATE]"
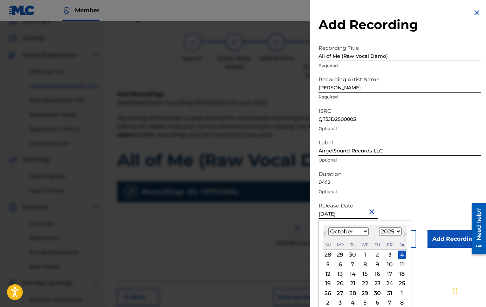
click at [347, 192] on p "Optional" at bounding box center [399, 191] width 163 height 6
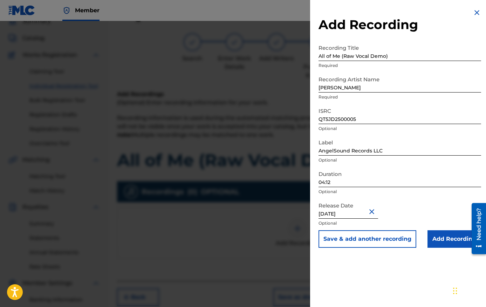
click at [347, 237] on input "Add Recording" at bounding box center [454, 239] width 54 height 18
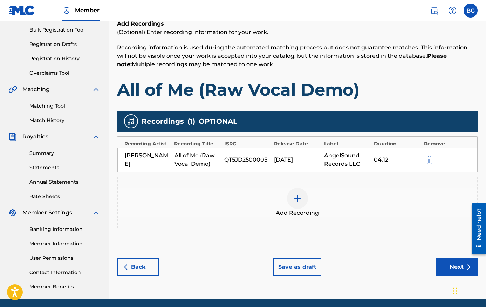
scroll to position [92, 0]
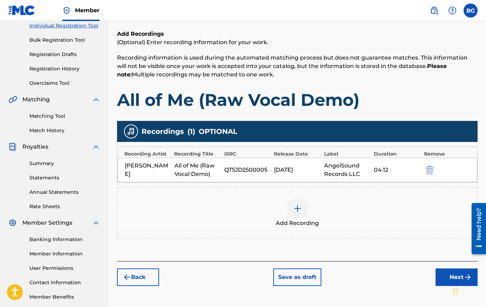
click at [347, 280] on button "Next" at bounding box center [456, 277] width 42 height 18
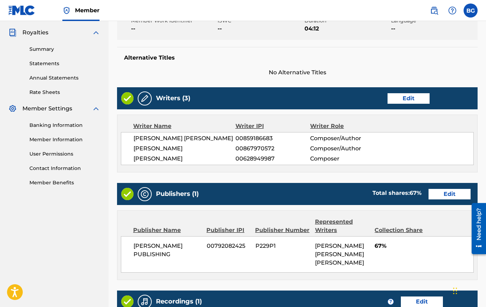
scroll to position [333, 0]
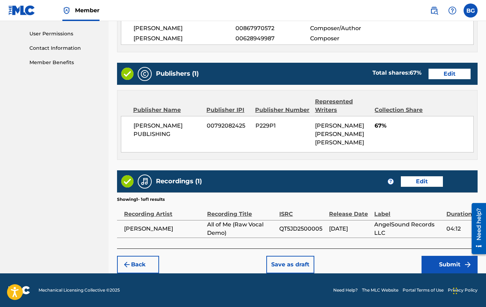
click at [347, 267] on button "Submit" at bounding box center [449, 265] width 56 height 18
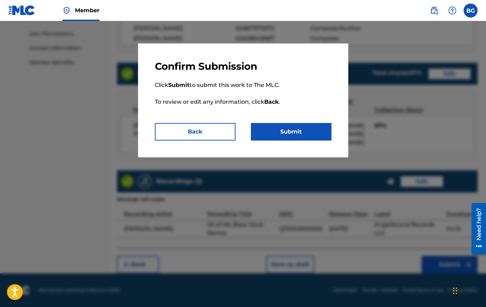
click at [299, 133] on button "Submit" at bounding box center [291, 132] width 81 height 18
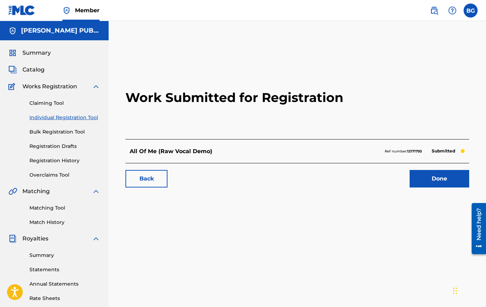
click at [347, 129] on h2 "Work Submitted for Registration" at bounding box center [297, 97] width 344 height 83
click at [347, 179] on link "Done" at bounding box center [439, 179] width 60 height 18
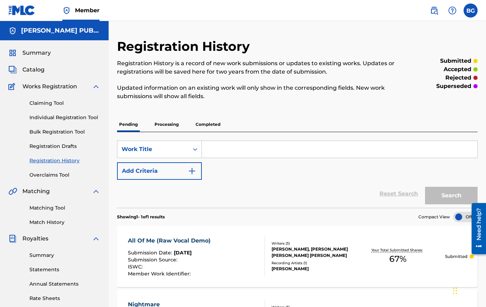
click at [275, 149] on input "Search Form" at bounding box center [339, 149] width 275 height 17
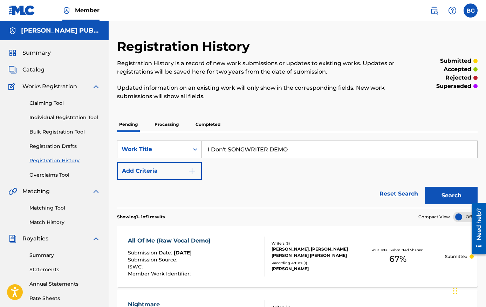
type input "I Don't SONGWRITER DEMO"
click at [347, 187] on button "Search" at bounding box center [451, 196] width 53 height 18
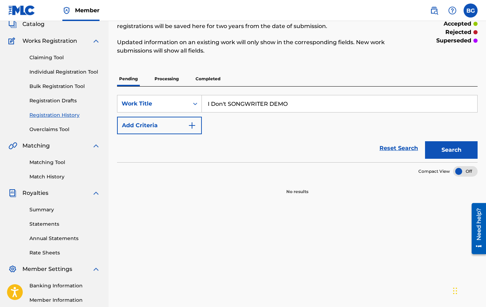
scroll to position [38, 0]
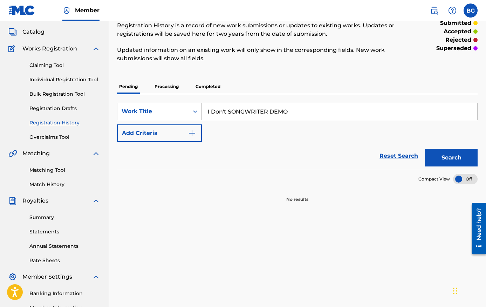
click at [50, 44] on span "Works Registration" at bounding box center [49, 48] width 55 height 8
click at [48, 67] on link "Claiming Tool" at bounding box center [64, 65] width 71 height 7
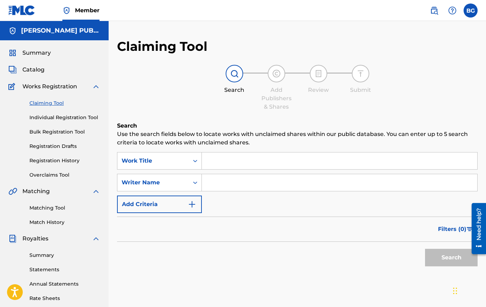
click at [34, 53] on span "Summary" at bounding box center [36, 53] width 28 height 8
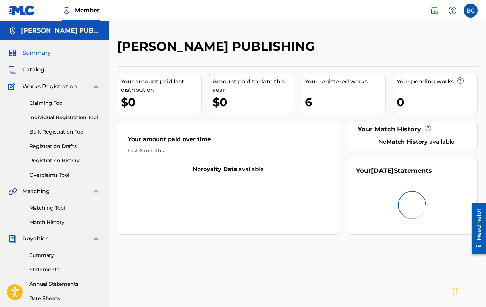
click at [36, 67] on span "Catalog" at bounding box center [33, 69] width 22 height 8
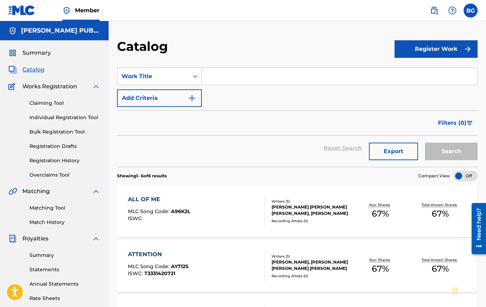
click at [347, 47] on button "Register Work" at bounding box center [435, 49] width 83 height 18
click at [347, 69] on link "Individual" at bounding box center [435, 71] width 83 height 17
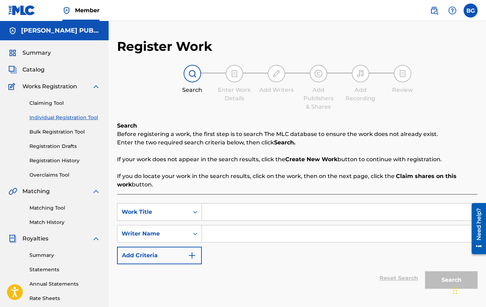
click at [236, 207] on input "Search Form" at bounding box center [339, 211] width 275 height 17
type input "i don't songwriter demo"
click at [214, 237] on input "Search Form" at bounding box center [339, 233] width 275 height 17
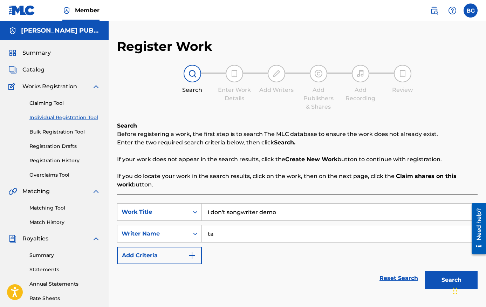
type input "ta"
click at [347, 283] on button "Search" at bounding box center [451, 280] width 53 height 18
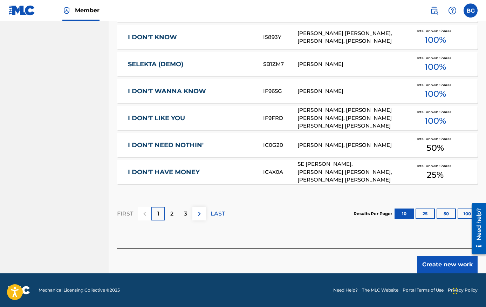
click at [347, 257] on button "Create new work" at bounding box center [447, 265] width 60 height 18
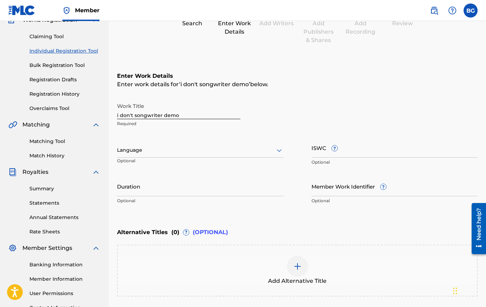
scroll to position [59, 0]
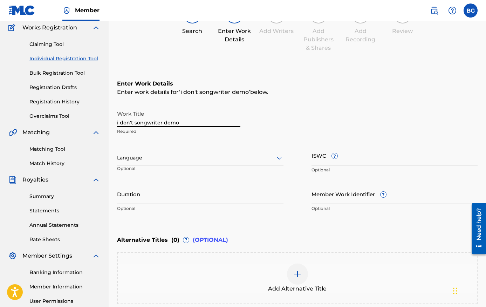
drag, startPoint x: 185, startPoint y: 122, endPoint x: 46, endPoint y: 122, distance: 139.4
click at [46, 122] on main "[PERSON_NAME] PUBLISHING Summary Catalog Works Registration Claiming Tool Indiv…" at bounding box center [243, 154] width 486 height 384
type input "I Don't (Songwriter Demo)"
click at [135, 157] on div at bounding box center [200, 157] width 166 height 9
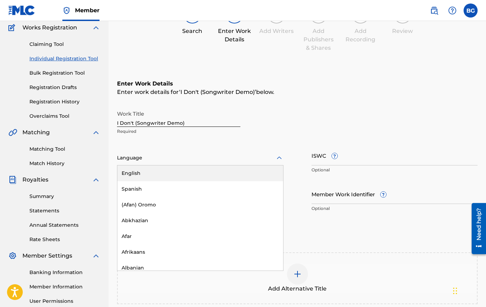
click at [149, 174] on div "English" at bounding box center [200, 173] width 166 height 16
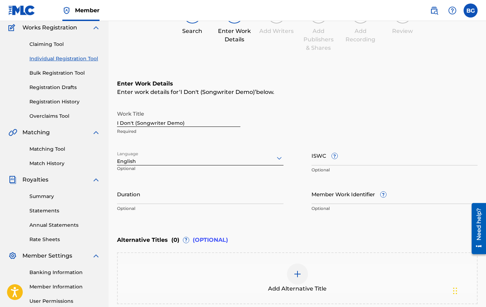
scroll to position [112, 0]
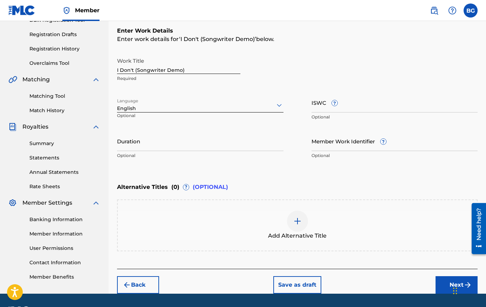
click at [185, 144] on input "Duration" at bounding box center [200, 141] width 166 height 20
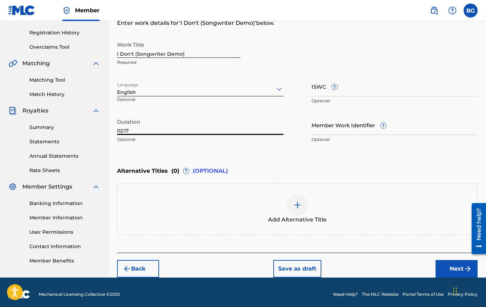
scroll to position [129, 0]
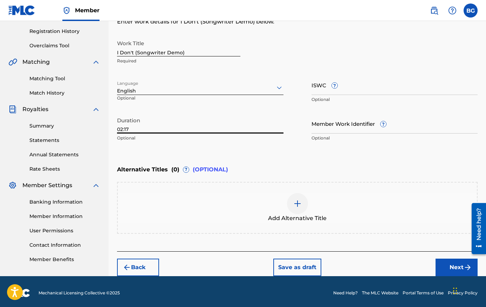
type input "02:17"
click at [200, 205] on div "Add Alternative Title" at bounding box center [297, 207] width 359 height 29
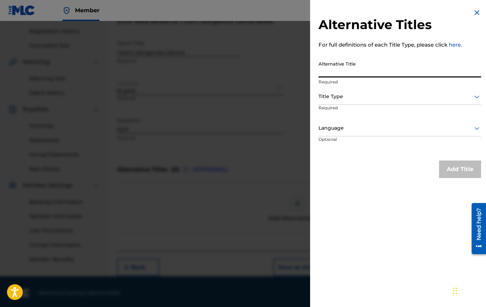
click at [347, 69] on input "Alternative Title" at bounding box center [399, 67] width 163 height 20
click at [217, 160] on div at bounding box center [243, 174] width 486 height 307
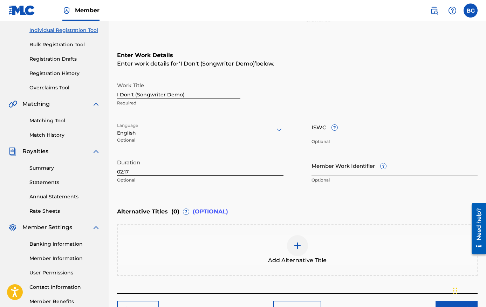
scroll to position [132, 0]
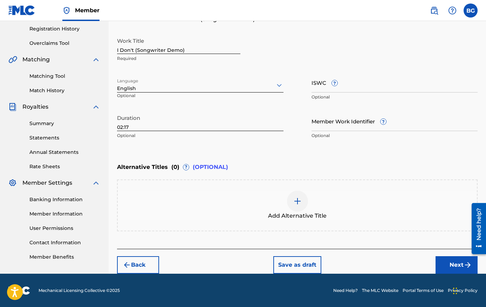
click at [347, 263] on button "Next" at bounding box center [456, 265] width 42 height 18
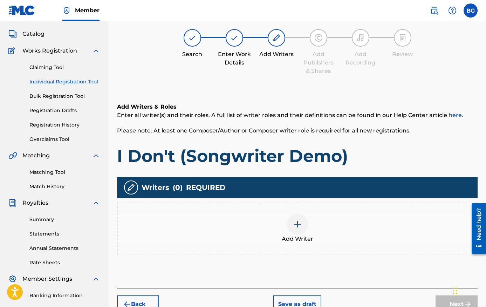
scroll to position [32, 0]
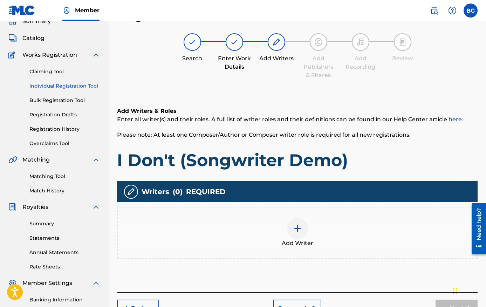
click at [293, 227] on img at bounding box center [297, 228] width 8 height 8
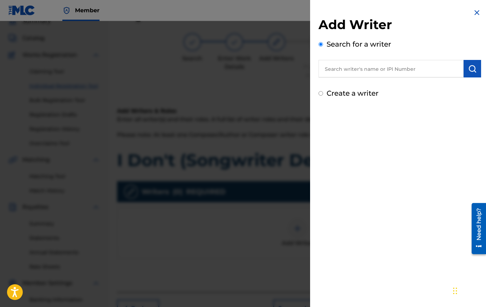
click at [347, 60] on input "text" at bounding box center [390, 69] width 145 height 18
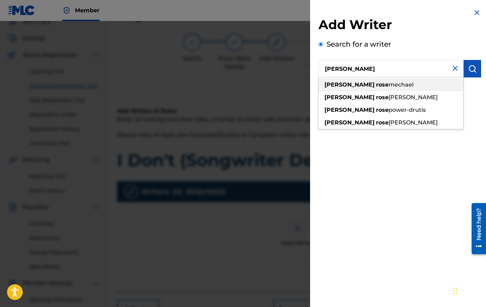
click at [347, 81] on span "mechael" at bounding box center [400, 84] width 25 height 7
type input "[PERSON_NAME]"
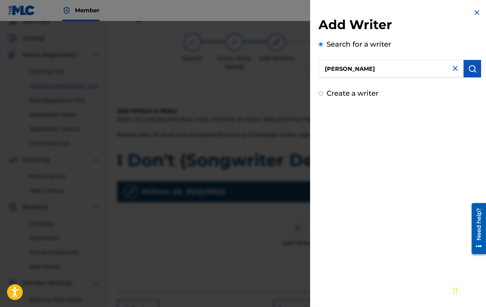
click at [347, 70] on img "submit" at bounding box center [472, 68] width 8 height 8
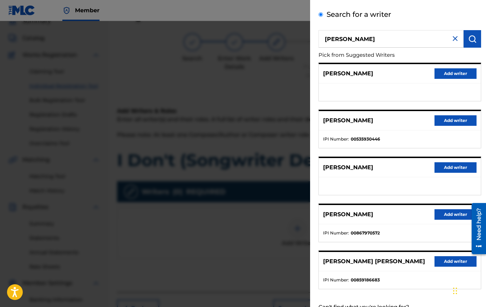
scroll to position [56, 0]
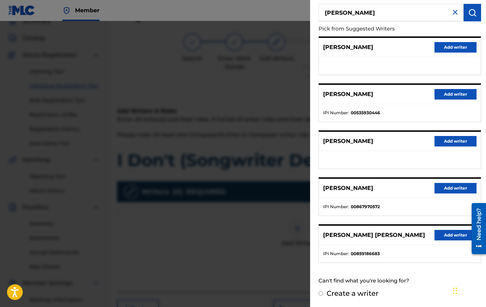
click at [347, 186] on button "Add writer" at bounding box center [455, 188] width 42 height 11
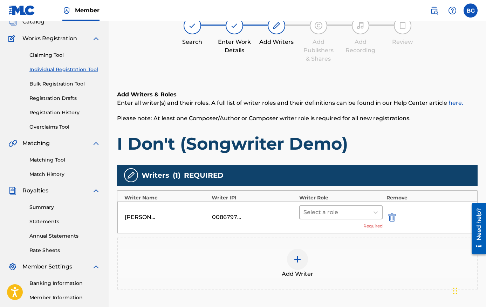
scroll to position [47, 0]
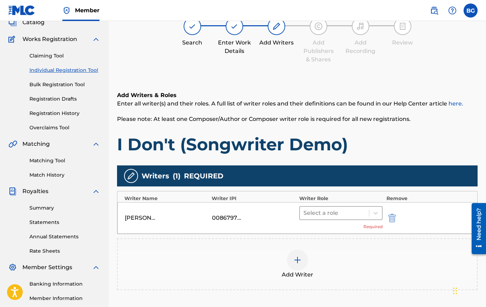
click at [316, 216] on div at bounding box center [334, 213] width 62 height 10
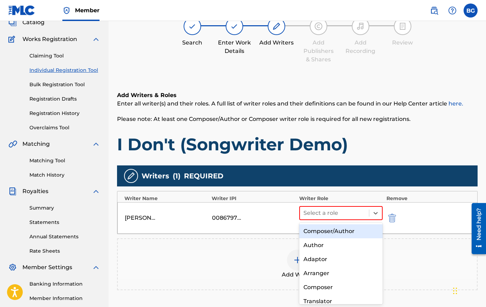
click at [320, 231] on div "Composer/Author" at bounding box center [341, 231] width 84 height 14
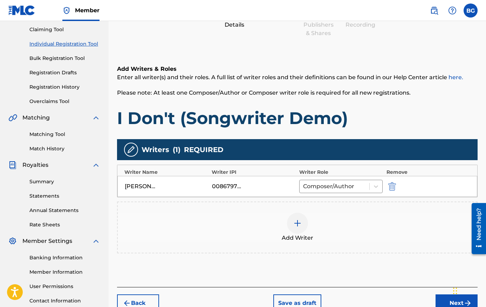
scroll to position [77, 0]
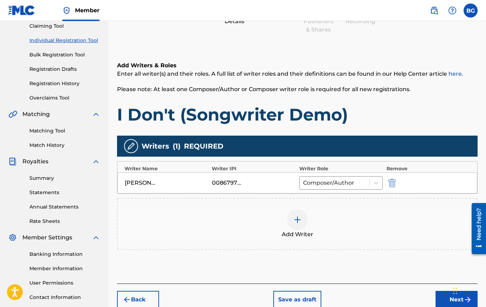
click at [293, 215] on img at bounding box center [297, 219] width 8 height 8
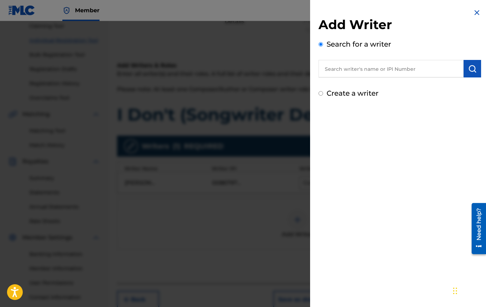
scroll to position [83, 0]
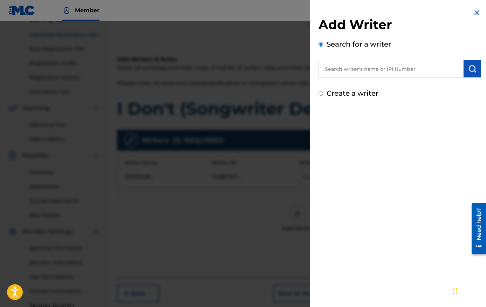
click at [347, 72] on input "text" at bounding box center [390, 69] width 145 height 18
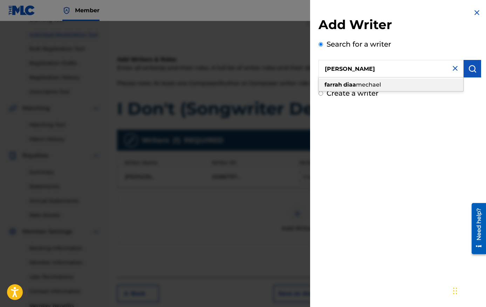
click at [347, 83] on span "mechael" at bounding box center [368, 84] width 25 height 7
type input "[PERSON_NAME] [PERSON_NAME]"
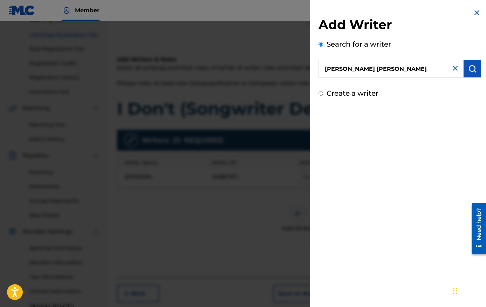
click at [347, 73] on button "submit" at bounding box center [472, 69] width 18 height 18
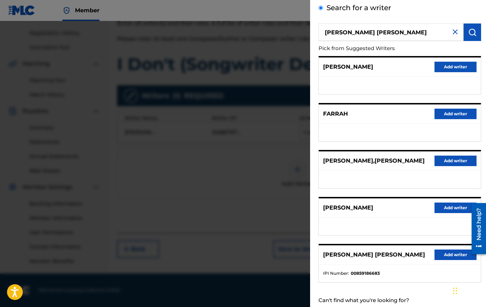
scroll to position [56, 0]
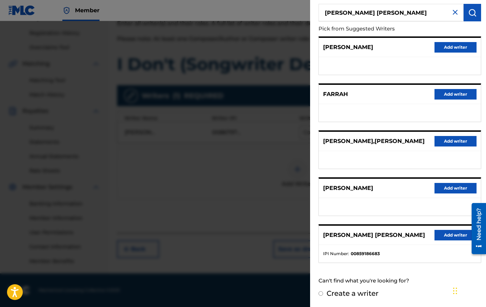
click at [347, 233] on button "Add writer" at bounding box center [455, 235] width 42 height 11
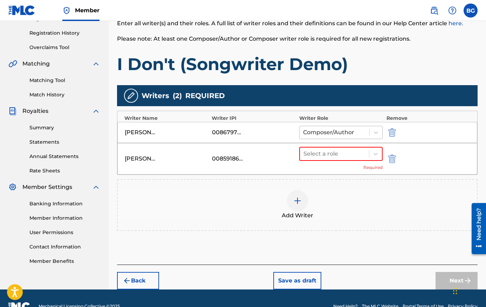
click at [340, 132] on div at bounding box center [334, 132] width 63 height 10
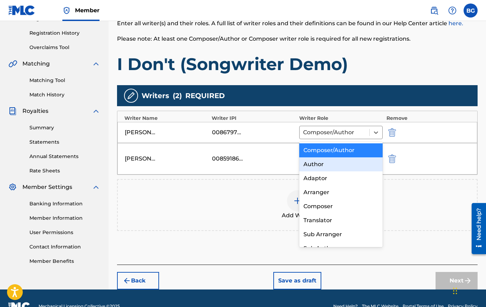
click at [254, 164] on div "[PERSON_NAME] [PERSON_NAME] 00859186683 Select a role Required" at bounding box center [297, 159] width 360 height 32
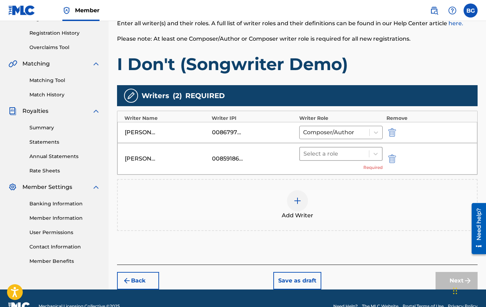
click at [319, 159] on div "Select a role" at bounding box center [334, 153] width 69 height 13
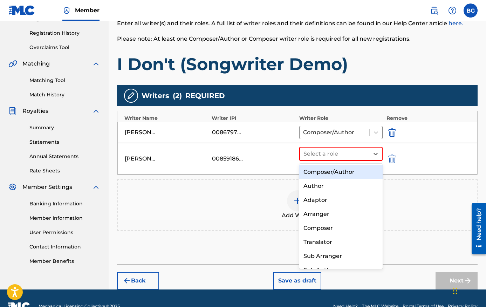
click at [321, 170] on div "Composer/Author" at bounding box center [341, 172] width 84 height 14
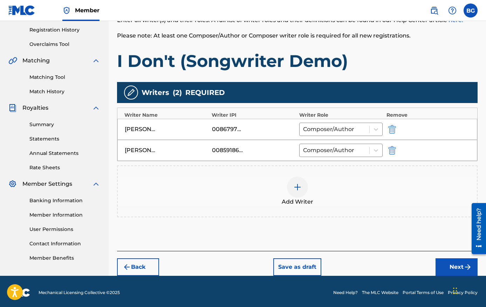
scroll to position [133, 0]
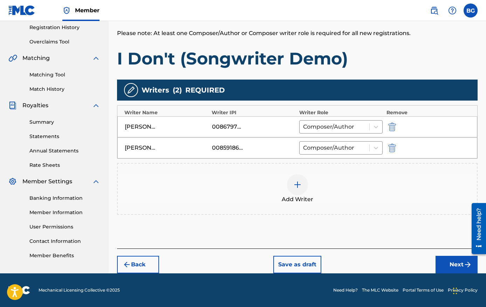
click at [291, 183] on div at bounding box center [297, 184] width 21 height 21
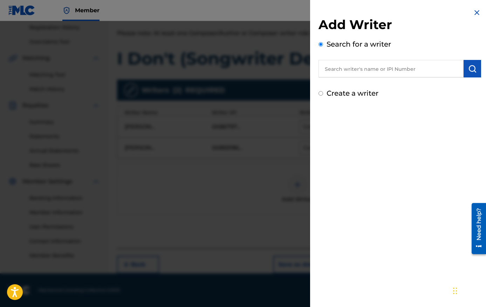
click at [347, 67] on input "text" at bounding box center [390, 69] width 145 height 18
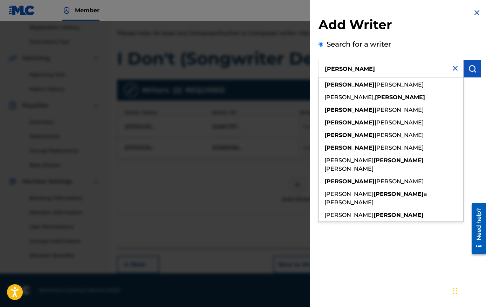
type input "[PERSON_NAME]"
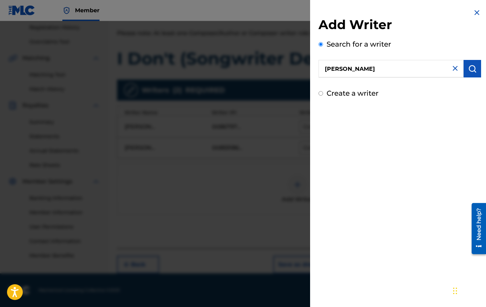
click at [347, 8] on div "Add Writer Search for a writer [PERSON_NAME] Create a writer" at bounding box center [399, 53] width 179 height 107
click at [347, 14] on img at bounding box center [476, 12] width 8 height 8
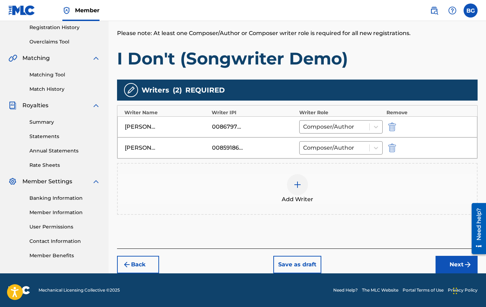
click at [347, 268] on button "Next" at bounding box center [456, 265] width 42 height 18
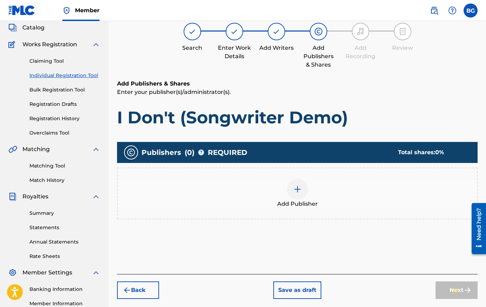
scroll to position [32, 0]
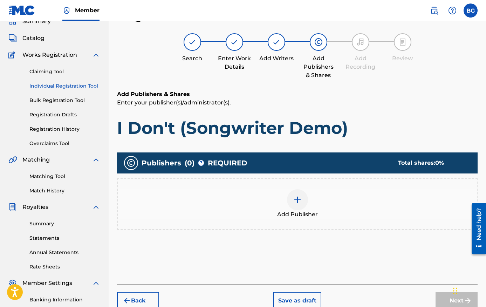
click at [309, 207] on div "Add Publisher" at bounding box center [297, 203] width 359 height 29
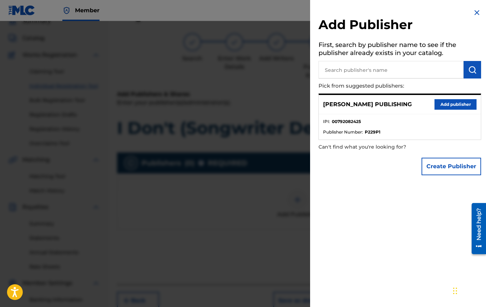
click at [347, 71] on input "text" at bounding box center [390, 70] width 145 height 18
type input "z"
click at [347, 106] on button "Add publisher" at bounding box center [455, 104] width 42 height 11
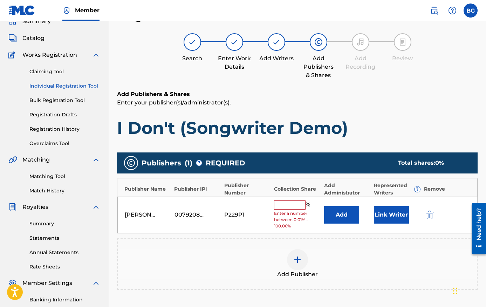
click at [277, 200] on div "[PERSON_NAME] PUBLISHING 00792082425 P229P1 % Enter a number between 0.01% - 10…" at bounding box center [297, 214] width 360 height 37
click at [281, 205] on input "text" at bounding box center [290, 204] width 32 height 9
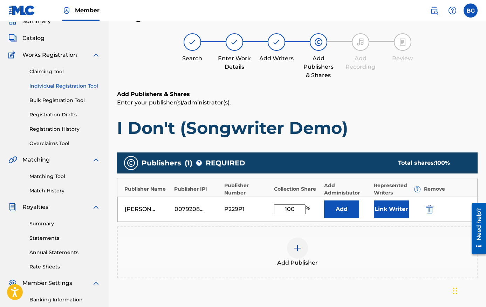
type input "100"
click at [347, 235] on div "Add Publisher" at bounding box center [297, 252] width 360 height 52
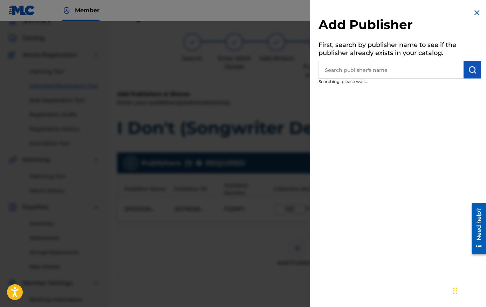
scroll to position [58, 0]
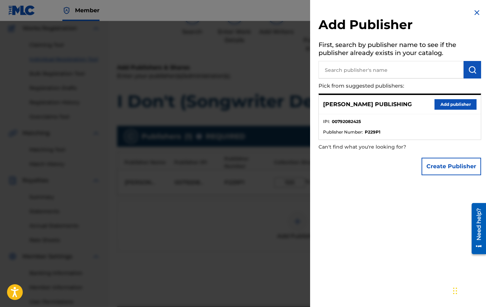
click at [347, 15] on img at bounding box center [476, 12] width 8 height 8
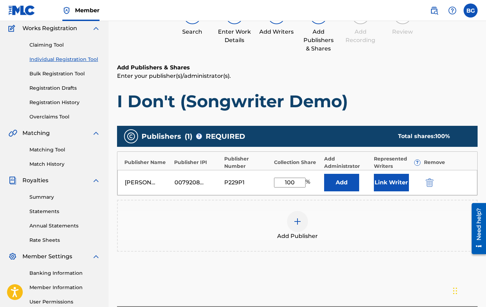
drag, startPoint x: 299, startPoint y: 184, endPoint x: 246, endPoint y: 184, distance: 52.9
click at [246, 184] on div "[PERSON_NAME] PUBLISHING 00792082425 P229P1 100 % Add Link Writer" at bounding box center [297, 182] width 360 height 25
click at [329, 230] on div "Add Publisher" at bounding box center [297, 225] width 359 height 29
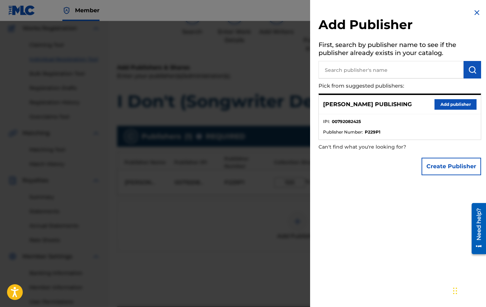
click at [347, 17] on h2 "Add Publisher" at bounding box center [399, 26] width 163 height 18
click at [347, 1] on div "Add Publisher First, search by publisher name to see if the publisher already e…" at bounding box center [399, 93] width 179 height 187
click at [238, 157] on div at bounding box center [243, 174] width 486 height 307
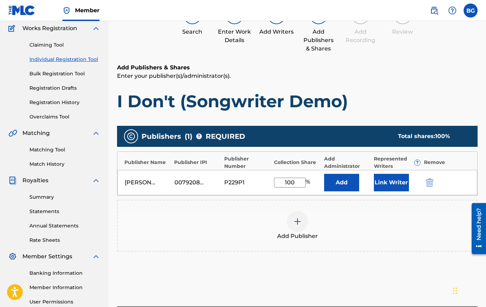
click at [347, 184] on button "Link Writer" at bounding box center [391, 183] width 35 height 18
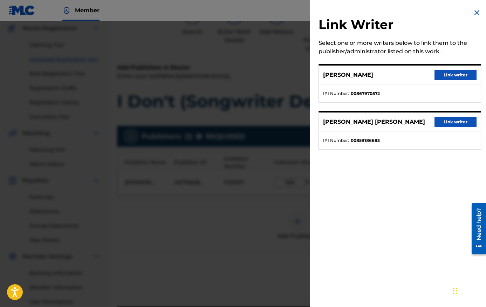
click at [347, 121] on button "Link writer" at bounding box center [455, 122] width 42 height 11
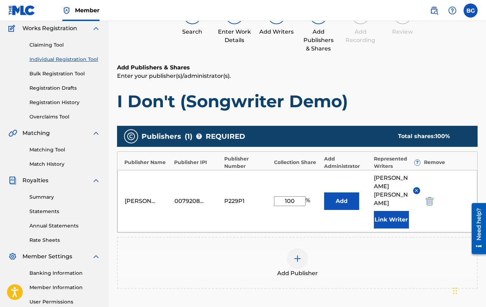
click at [347, 214] on button "Link Writer" at bounding box center [391, 220] width 35 height 18
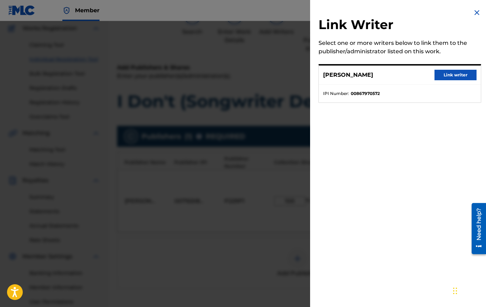
click at [347, 78] on button "Link writer" at bounding box center [455, 75] width 42 height 11
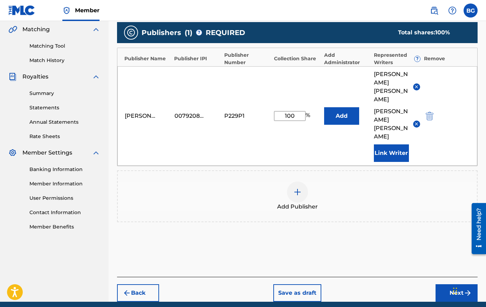
scroll to position [173, 0]
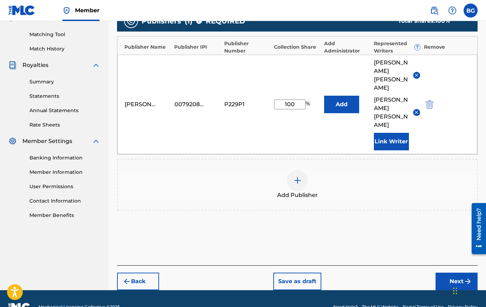
click at [347, 272] on button "Next" at bounding box center [456, 281] width 42 height 18
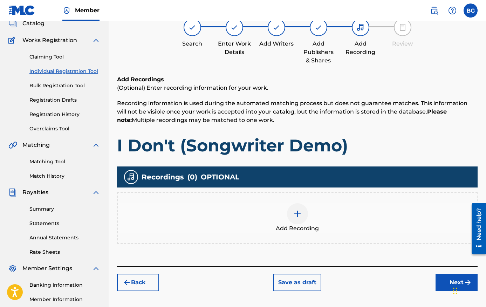
scroll to position [32, 0]
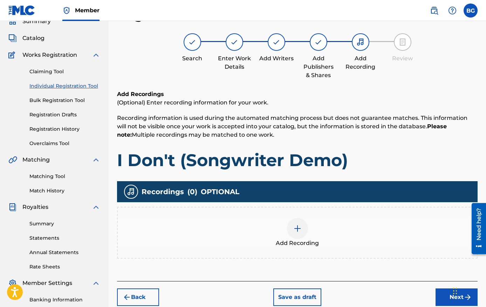
click at [297, 223] on div at bounding box center [297, 228] width 21 height 21
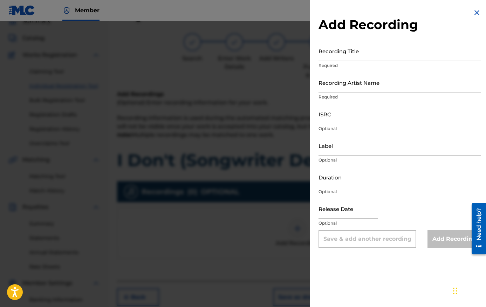
click at [347, 51] on input "Recording Title" at bounding box center [399, 51] width 163 height 20
type input "I Don't (Songwriter Demo)"
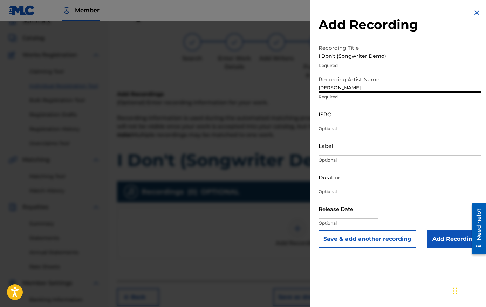
type input "[PERSON_NAME]"
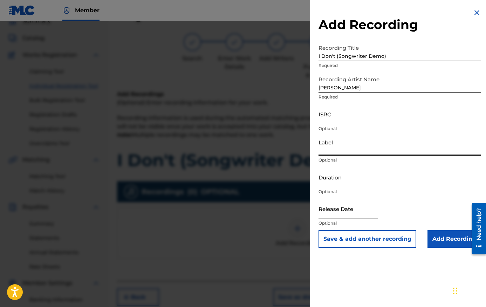
click at [347, 149] on input "Label" at bounding box center [399, 146] width 163 height 20
click at [347, 167] on input "Duration" at bounding box center [399, 177] width 163 height 20
click at [347, 152] on input "Label" at bounding box center [399, 146] width 163 height 20
type input "AngelSound Records LLC"
click at [347, 175] on input "Duration" at bounding box center [399, 177] width 163 height 20
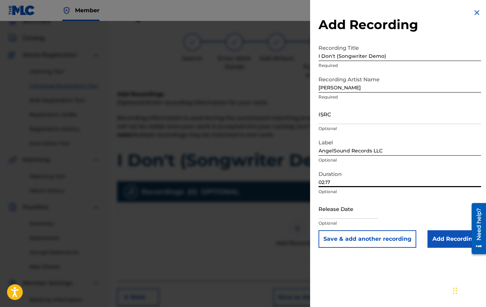
type input "02:17"
click at [347, 209] on input "text" at bounding box center [348, 209] width 60 height 20
select select "8"
select select "2025"
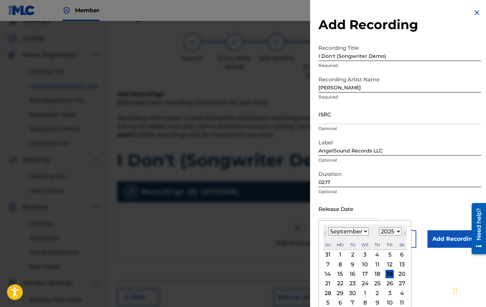
type input "[DATE]"
select select "9"
click at [347, 255] on div "4" at bounding box center [401, 254] width 8 height 8
type input "[DATE]"
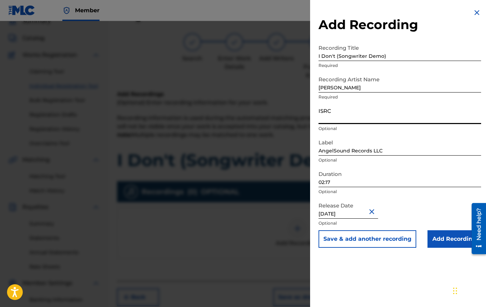
click at [347, 122] on input "ISRC" at bounding box center [399, 114] width 163 height 20
paste input "QT5JD2500006"
type input "QT5JD2500006"
click at [347, 214] on div "Release Date [DATE] Optional" at bounding box center [399, 215] width 163 height 32
click at [347, 243] on input "Add Recording" at bounding box center [454, 239] width 54 height 18
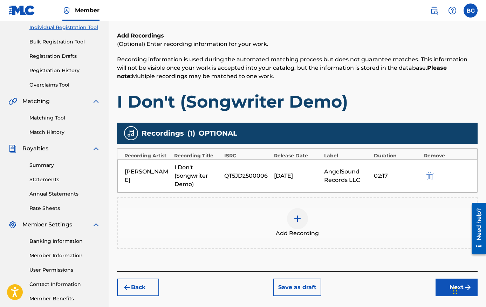
scroll to position [97, 0]
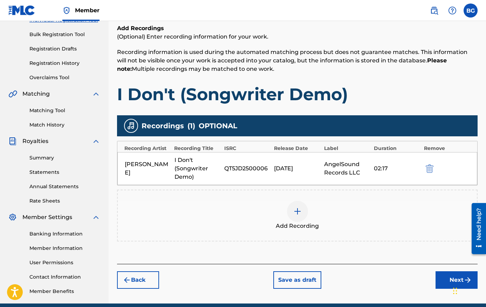
click at [347, 281] on button "Next" at bounding box center [456, 280] width 42 height 18
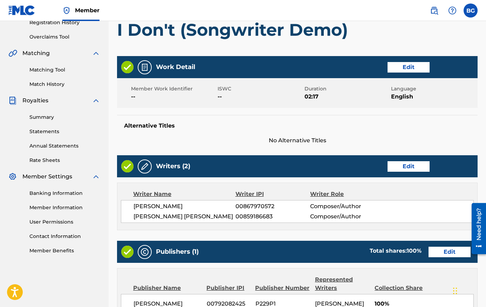
scroll to position [323, 0]
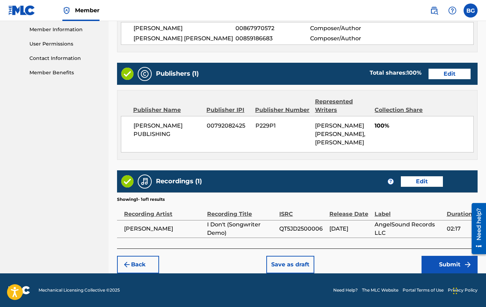
click at [347, 256] on button "Submit" at bounding box center [449, 265] width 56 height 18
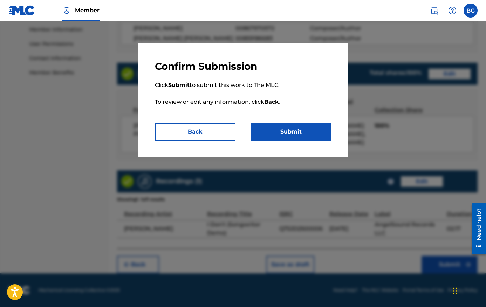
click at [281, 135] on button "Submit" at bounding box center [291, 132] width 81 height 18
